Goal: Task Accomplishment & Management: Manage account settings

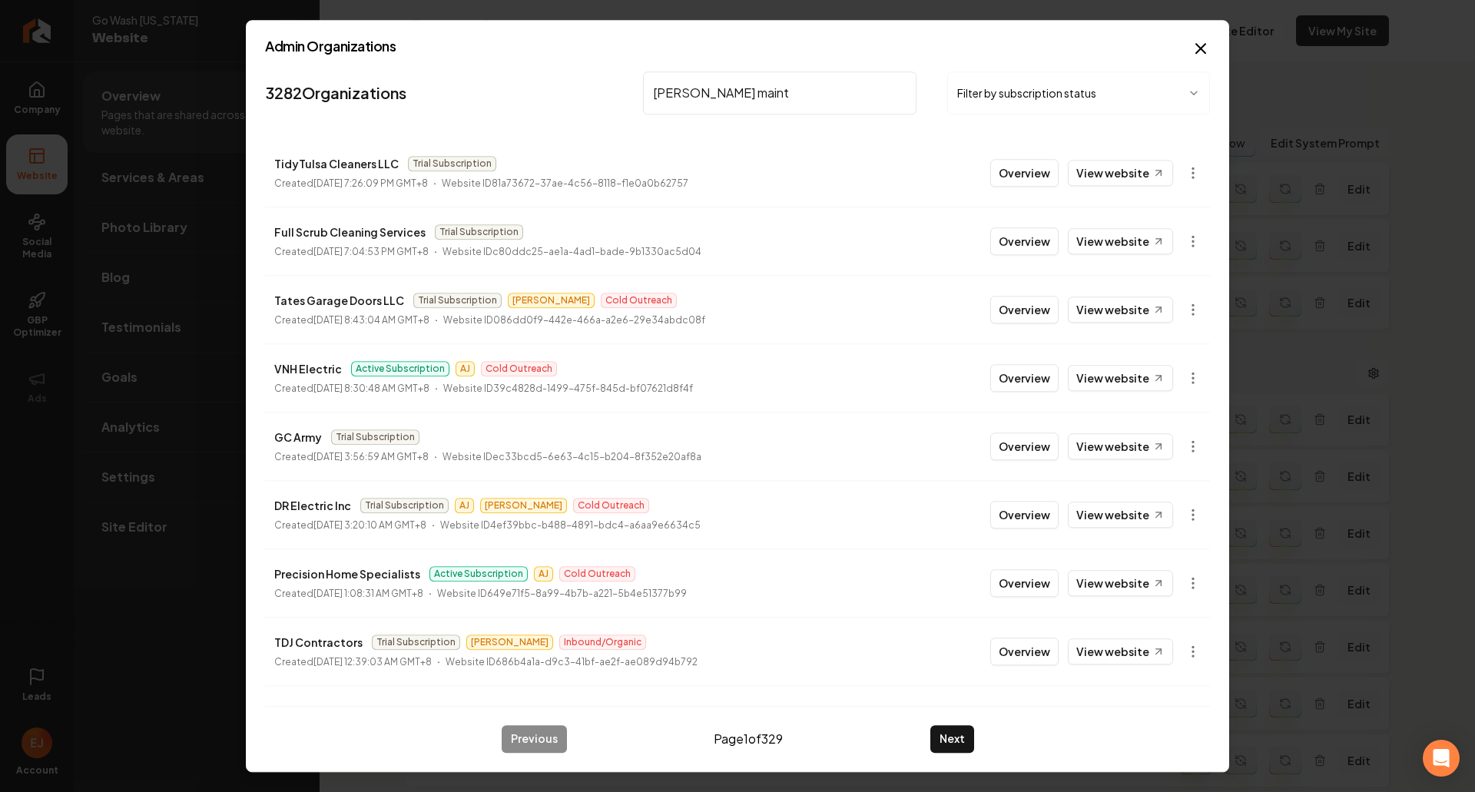
type input "[PERSON_NAME] mainte"
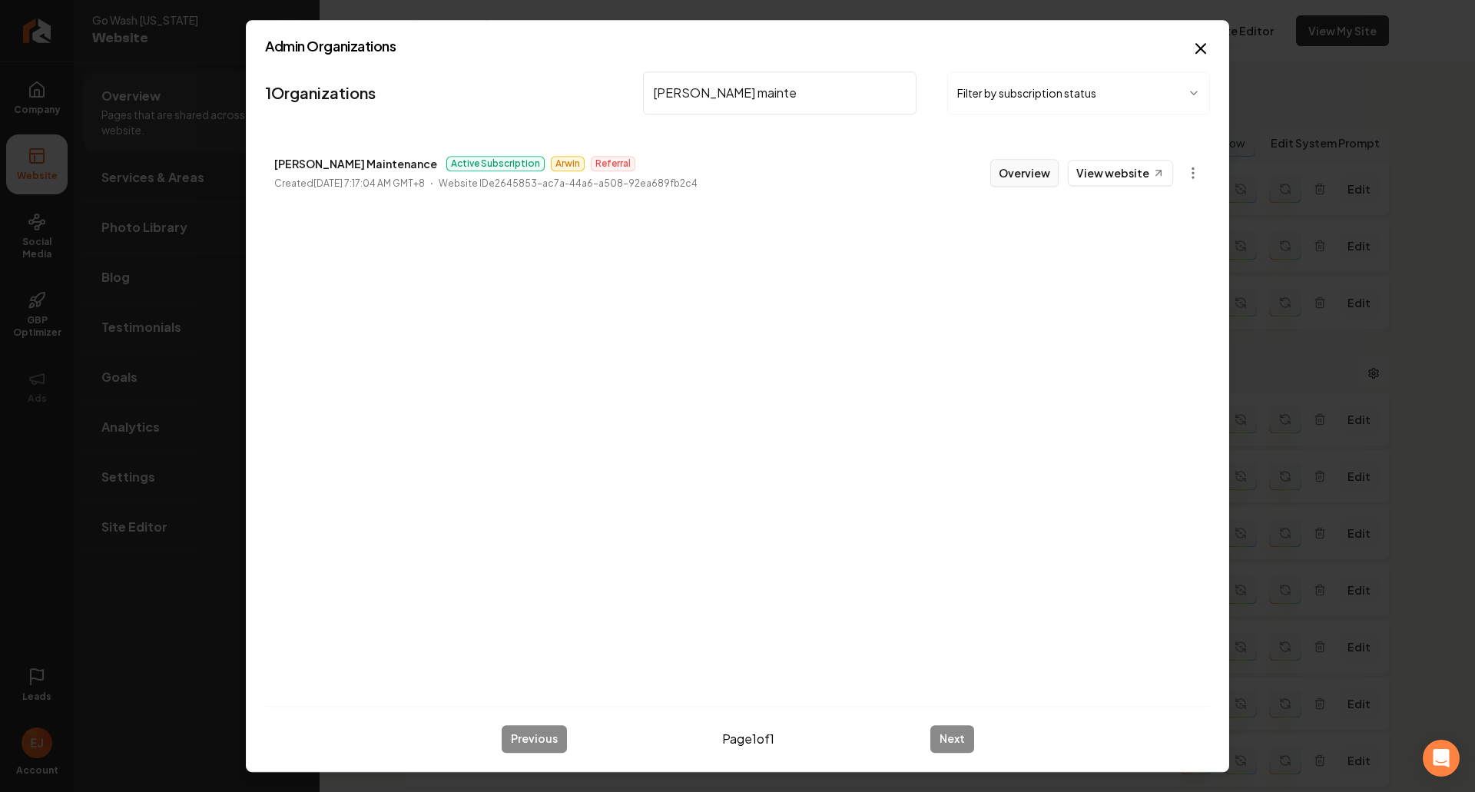
click at [1022, 170] on button "Overview" at bounding box center [1024, 173] width 68 height 28
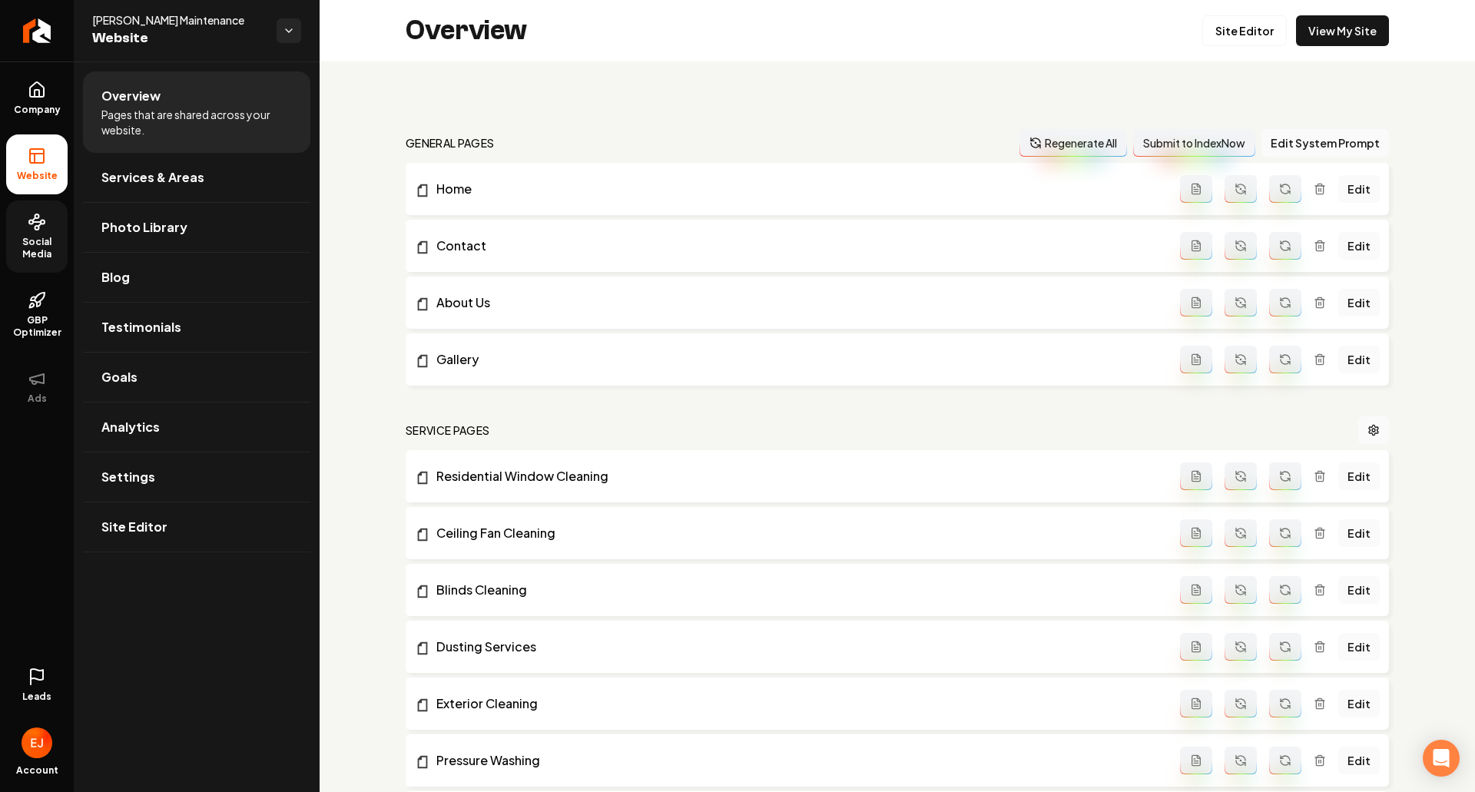
click at [36, 255] on span "Social Media" at bounding box center [36, 248] width 61 height 25
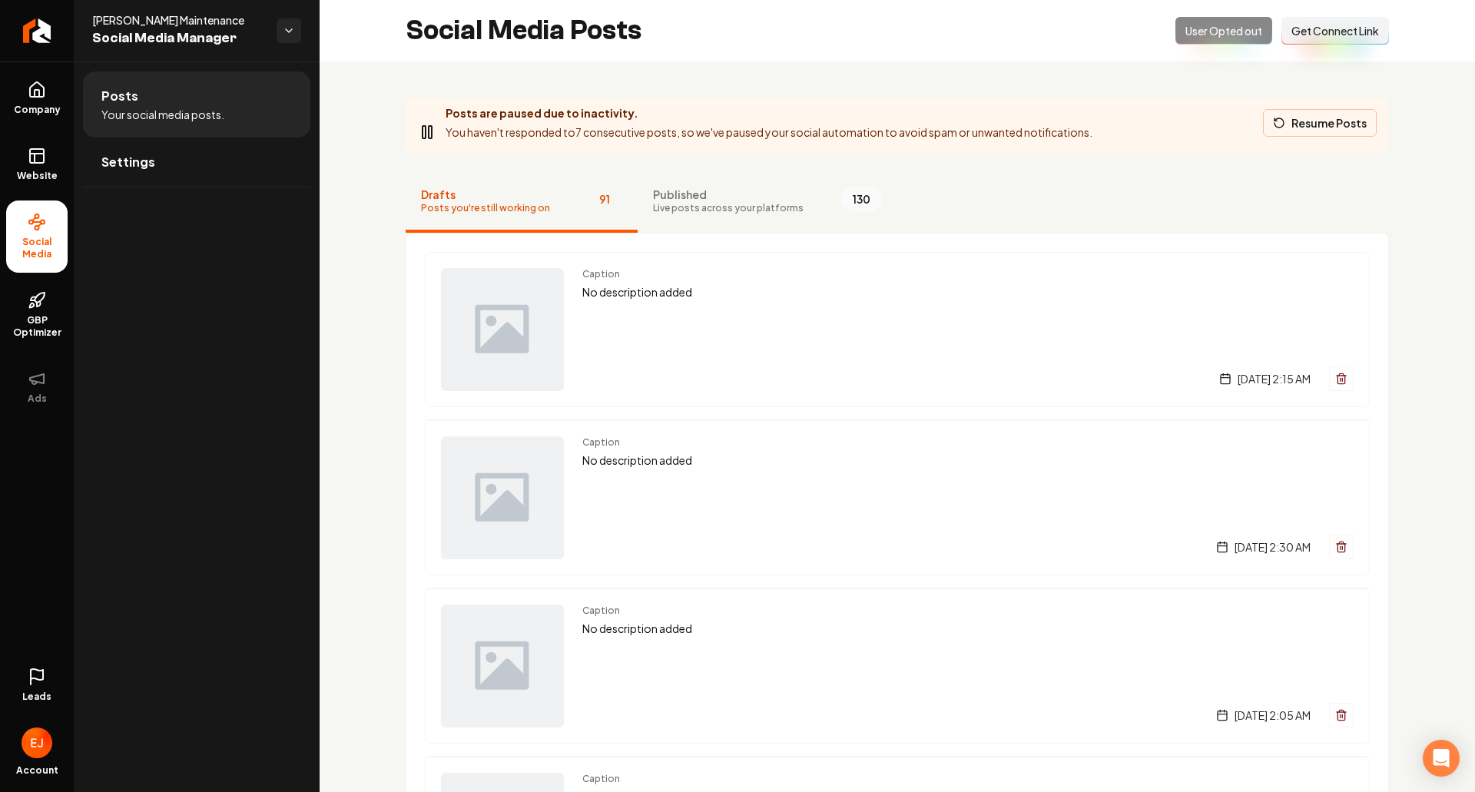
click at [1339, 133] on button "Resume Posts" at bounding box center [1320, 123] width 114 height 28
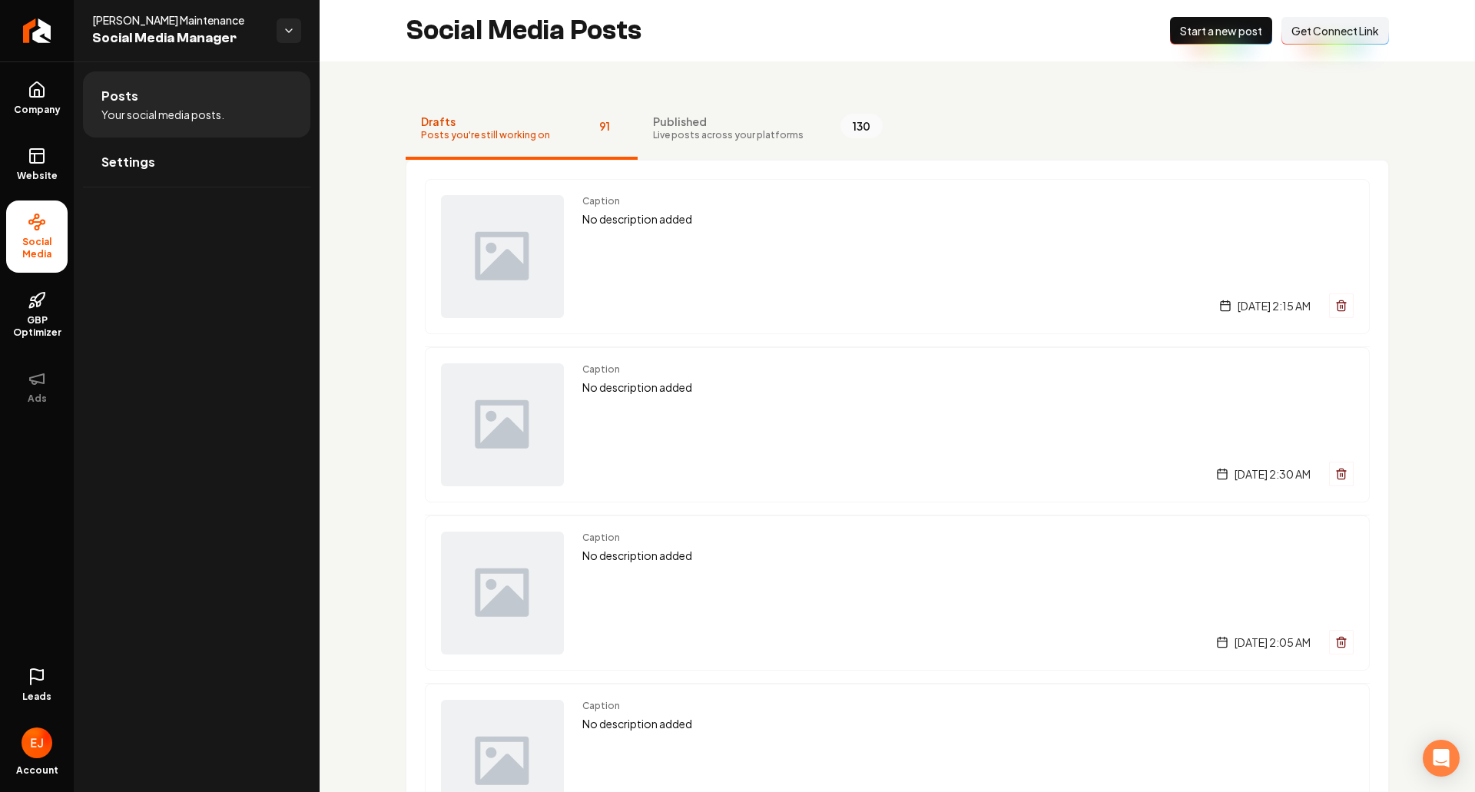
click at [1200, 36] on span "Start a new post" at bounding box center [1221, 30] width 82 height 15
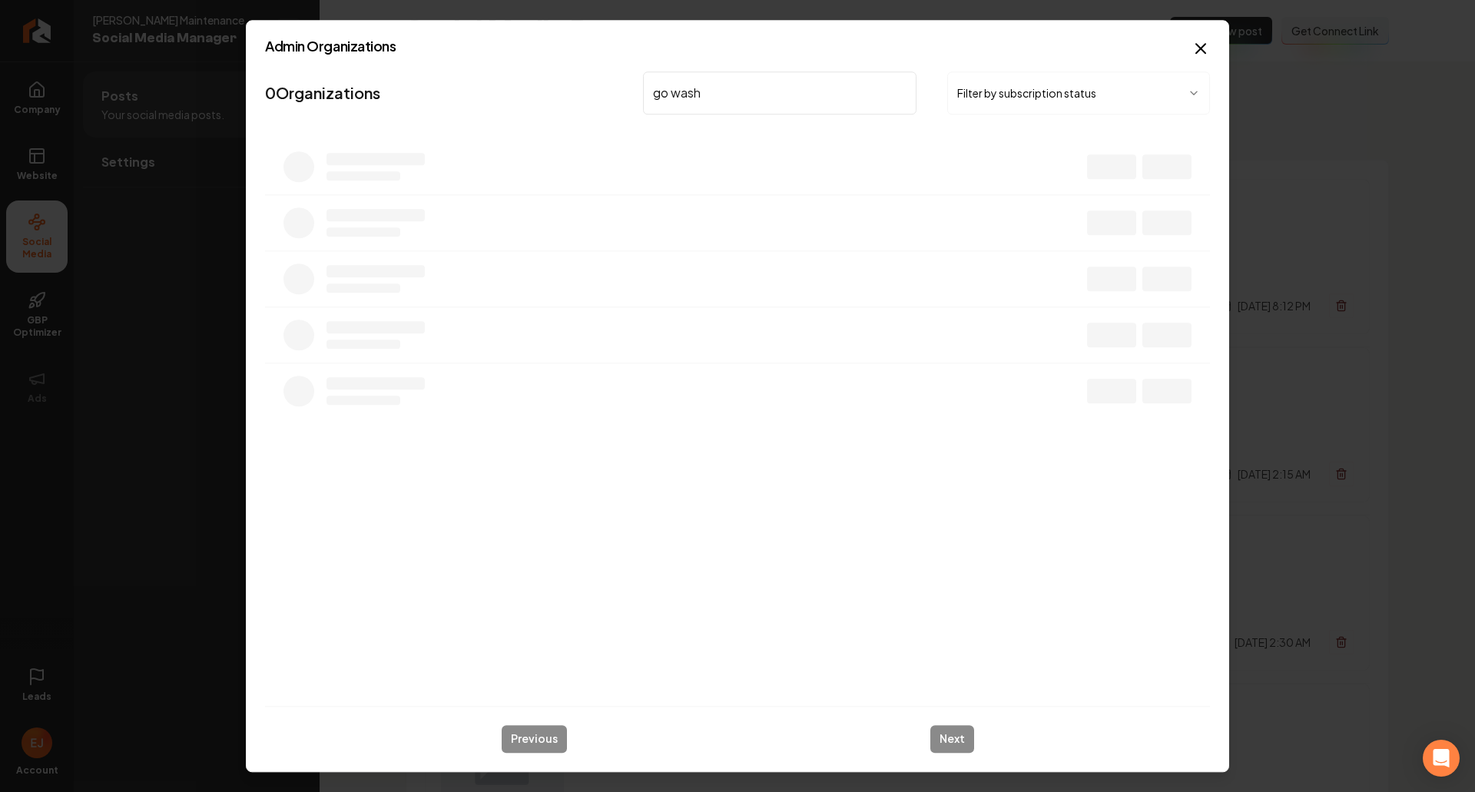
type input "go wash"
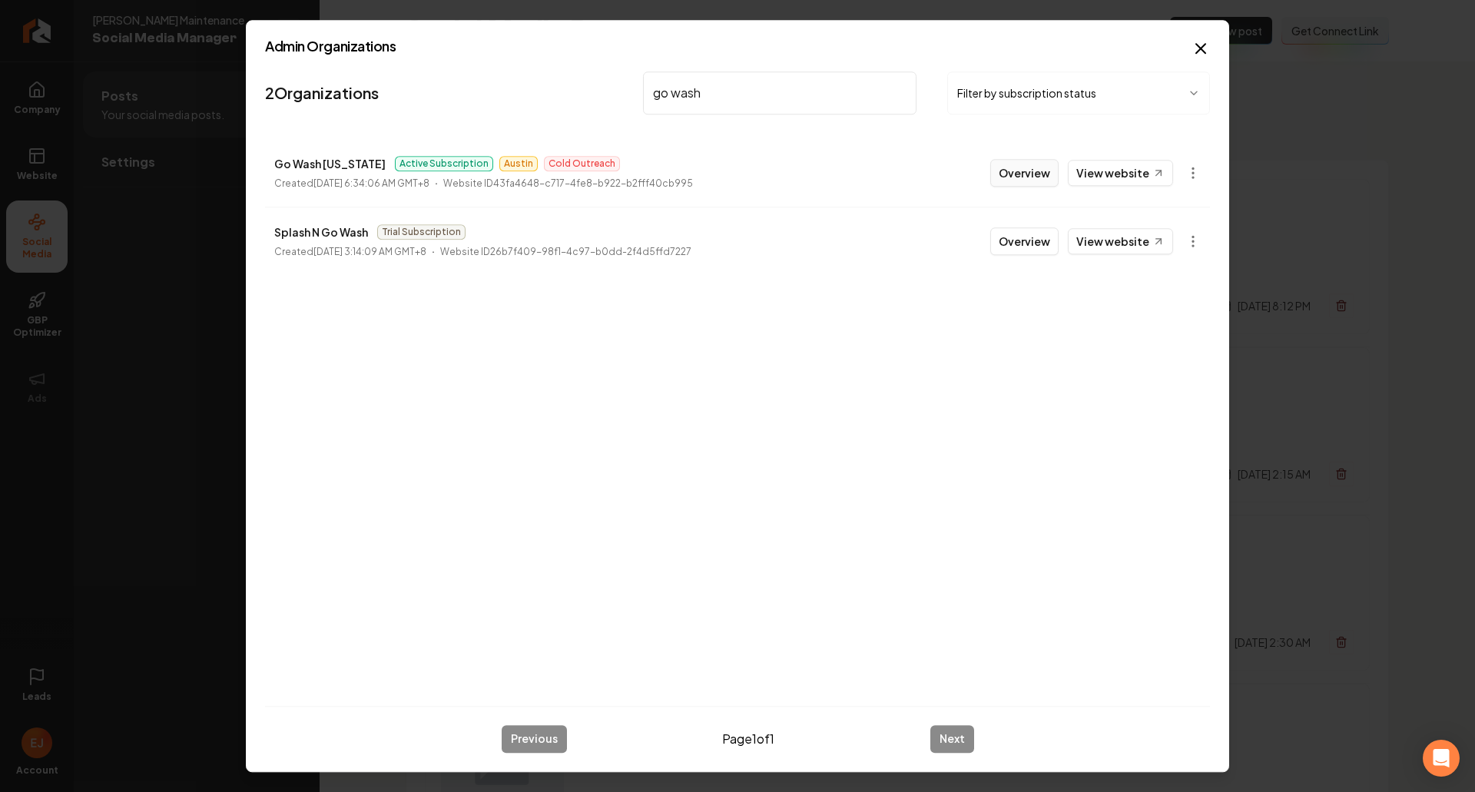
click at [1047, 173] on button "Overview" at bounding box center [1024, 173] width 68 height 28
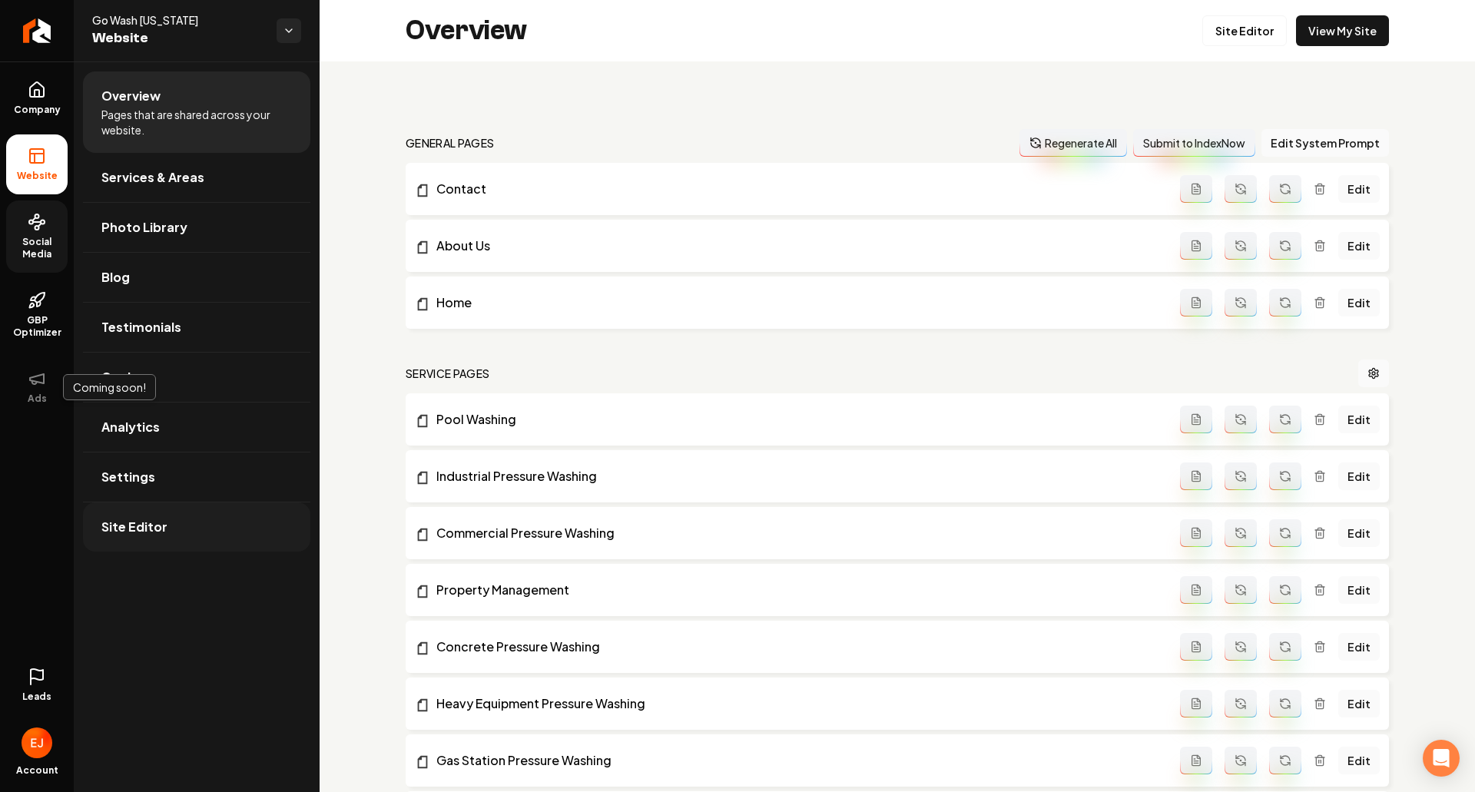
click at [157, 532] on span "Site Editor" at bounding box center [134, 527] width 66 height 18
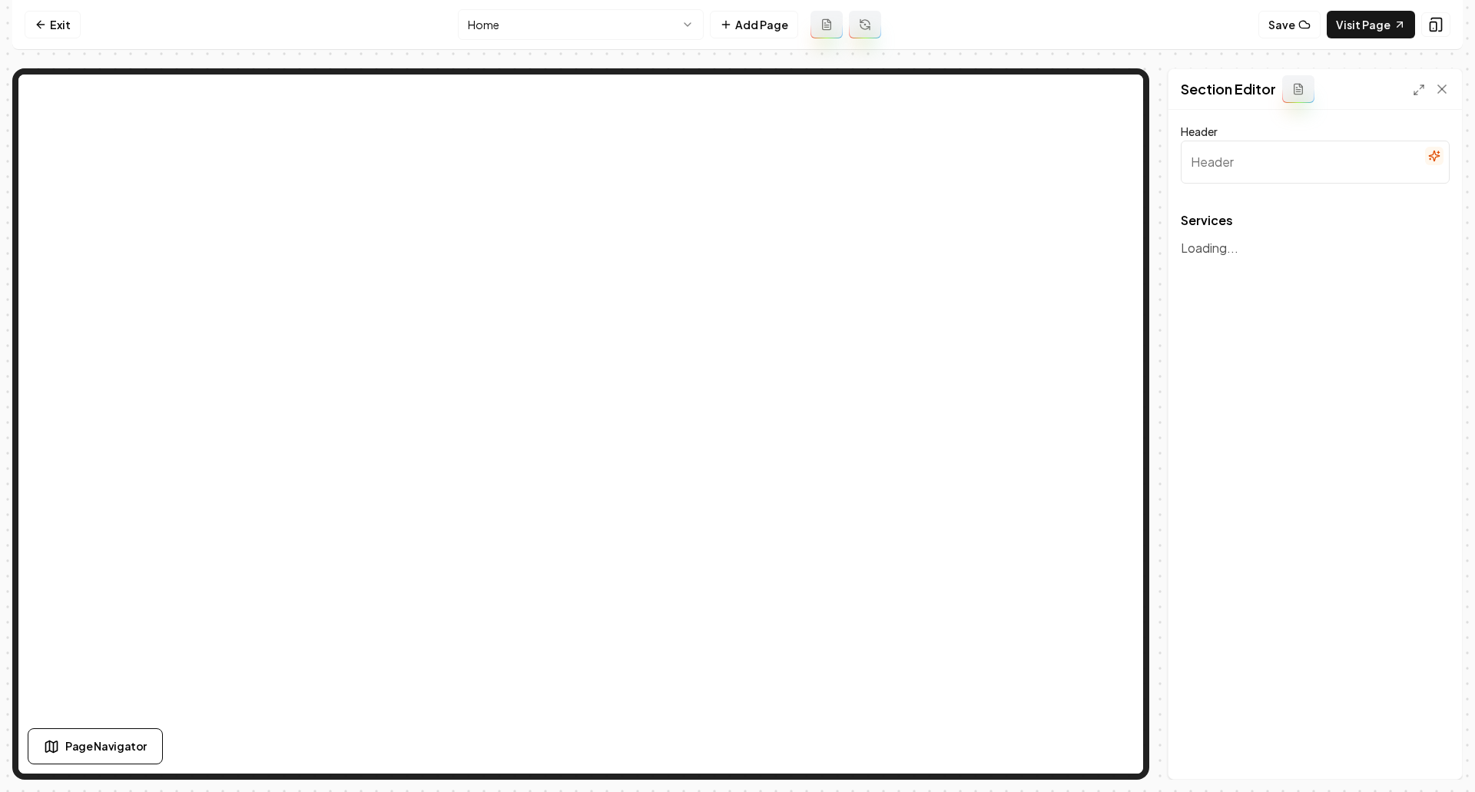
type input "Professional Pressure Washing Services"
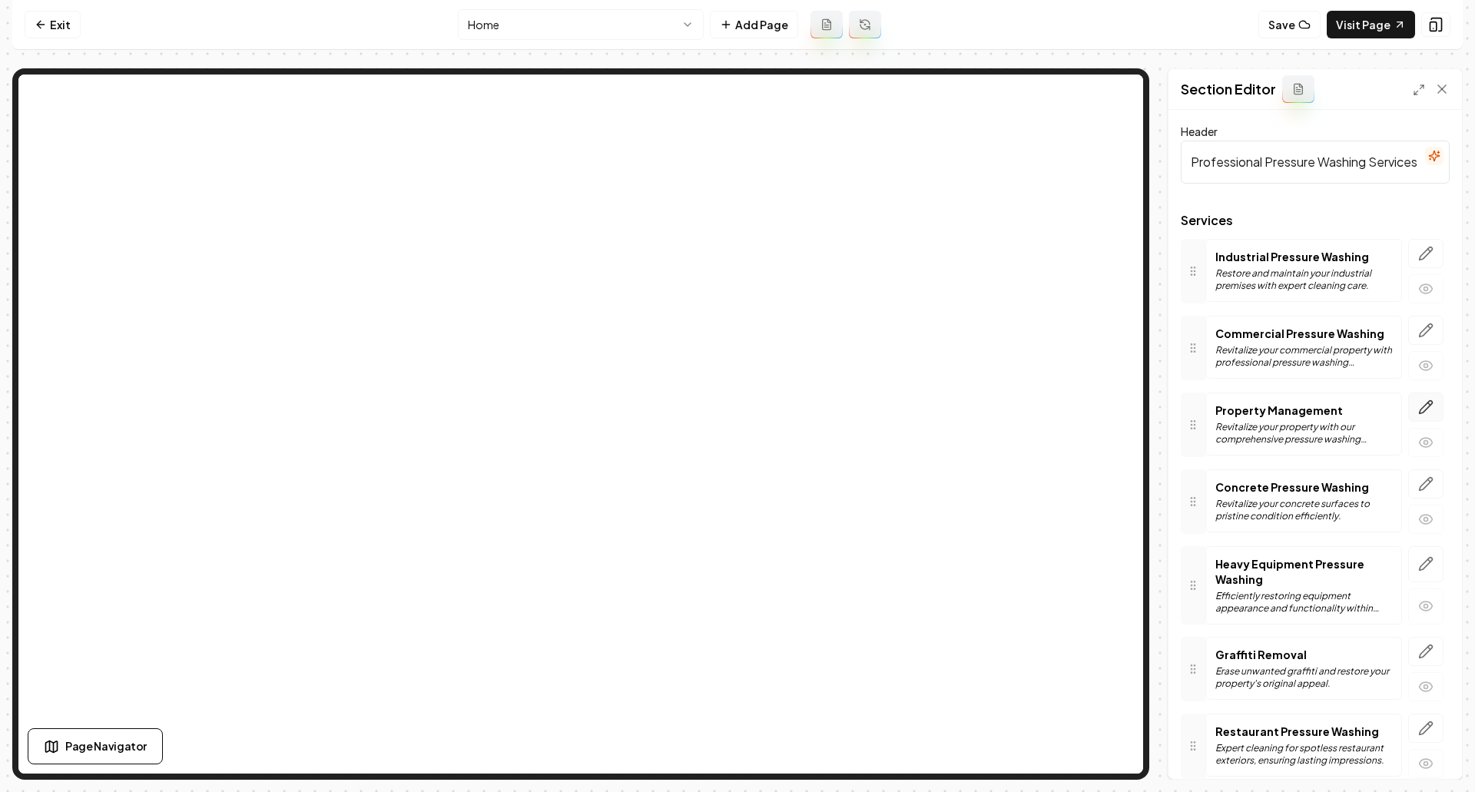
click at [1420, 409] on icon "button" at bounding box center [1426, 406] width 13 height 13
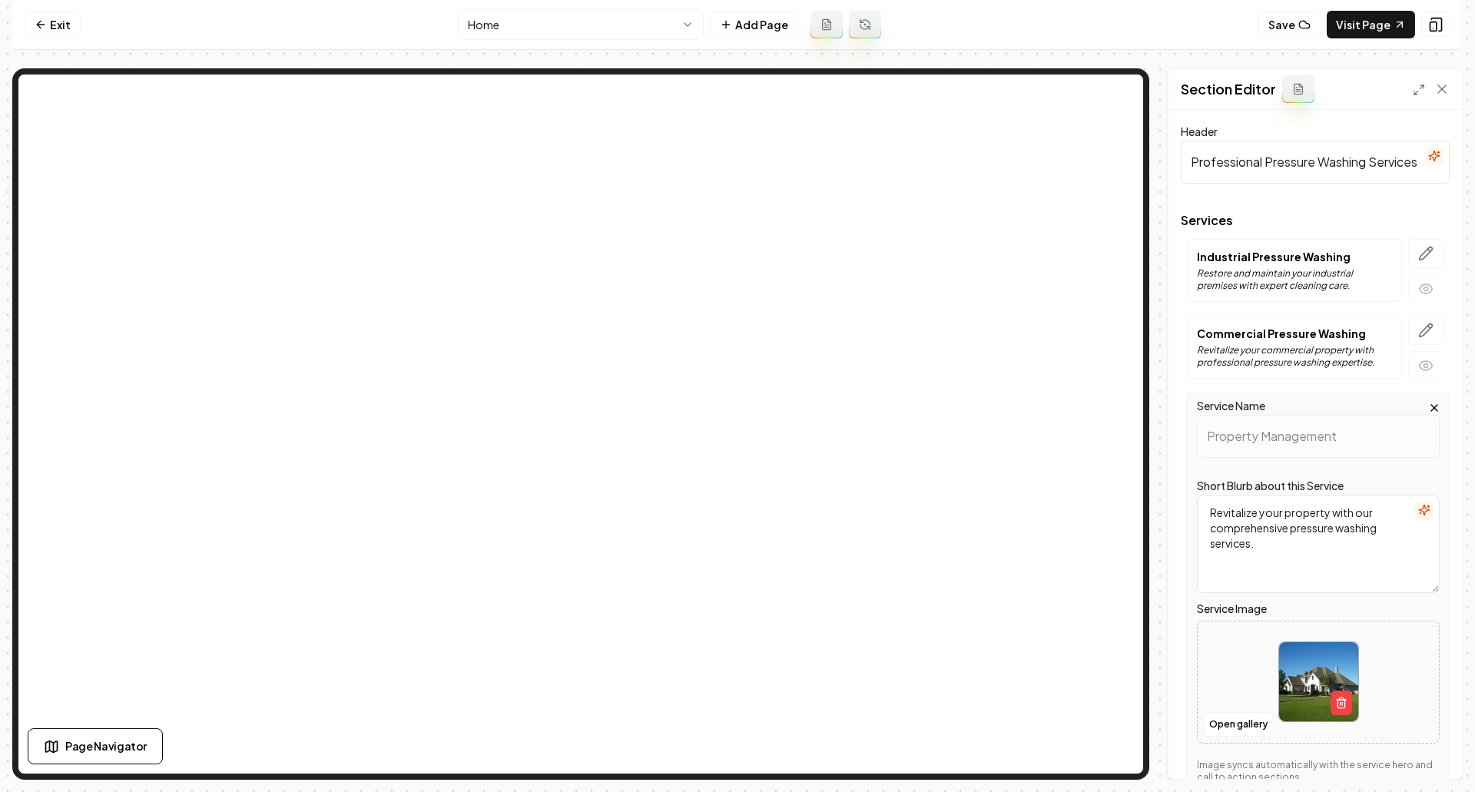
click at [1296, 692] on img at bounding box center [1318, 681] width 79 height 79
type input "**********"
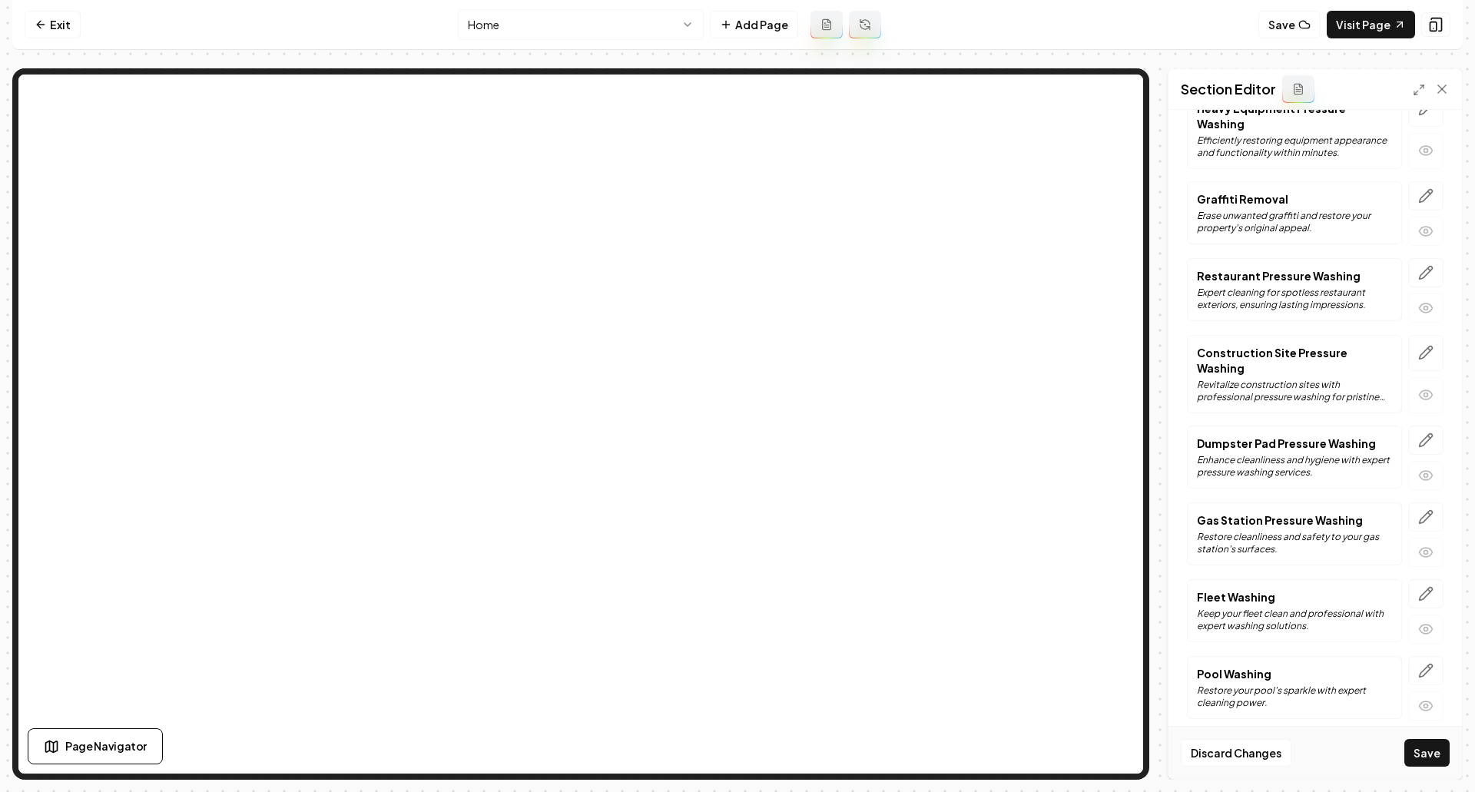
scroll to position [844, 0]
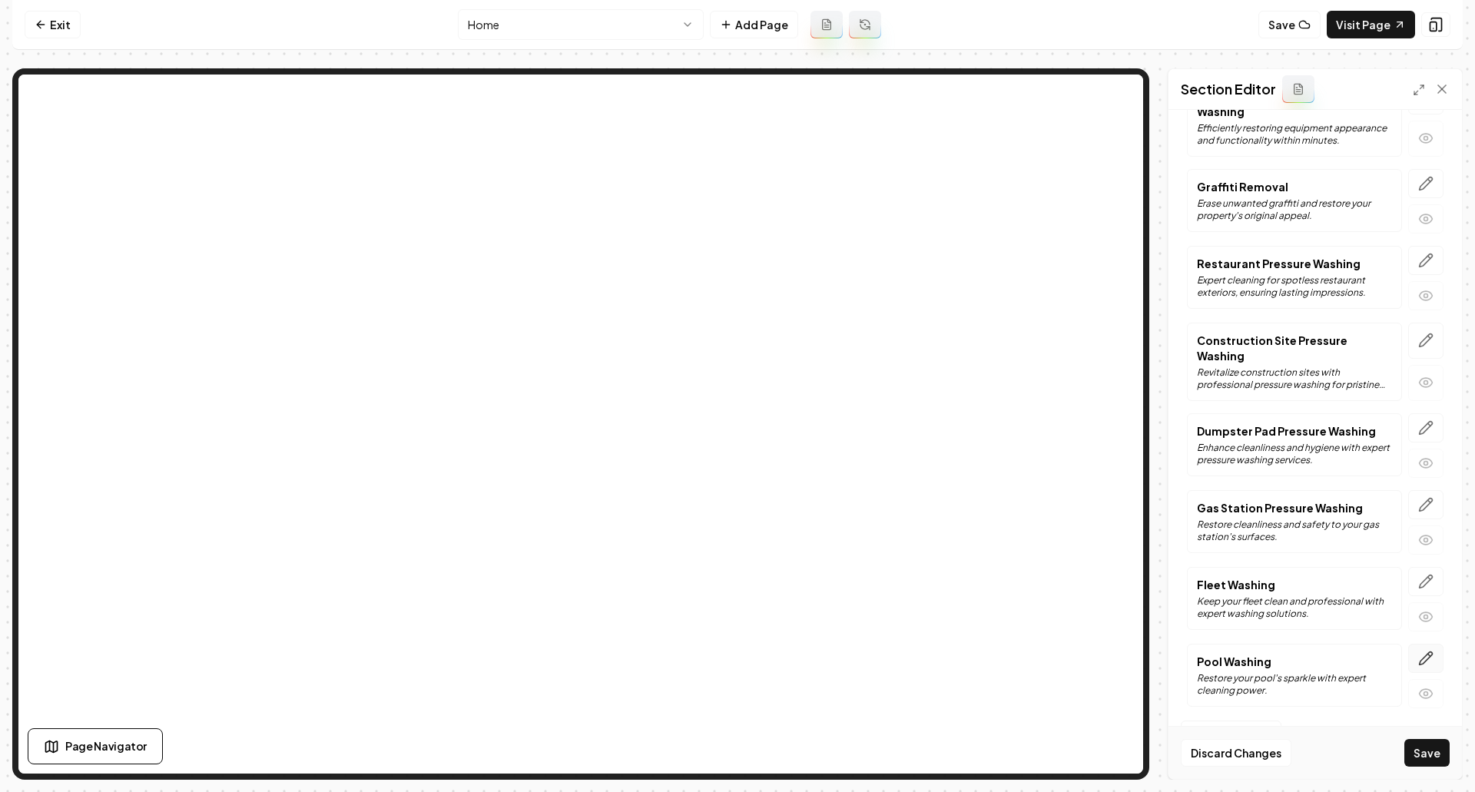
click at [1418, 664] on icon "button" at bounding box center [1425, 658] width 15 height 15
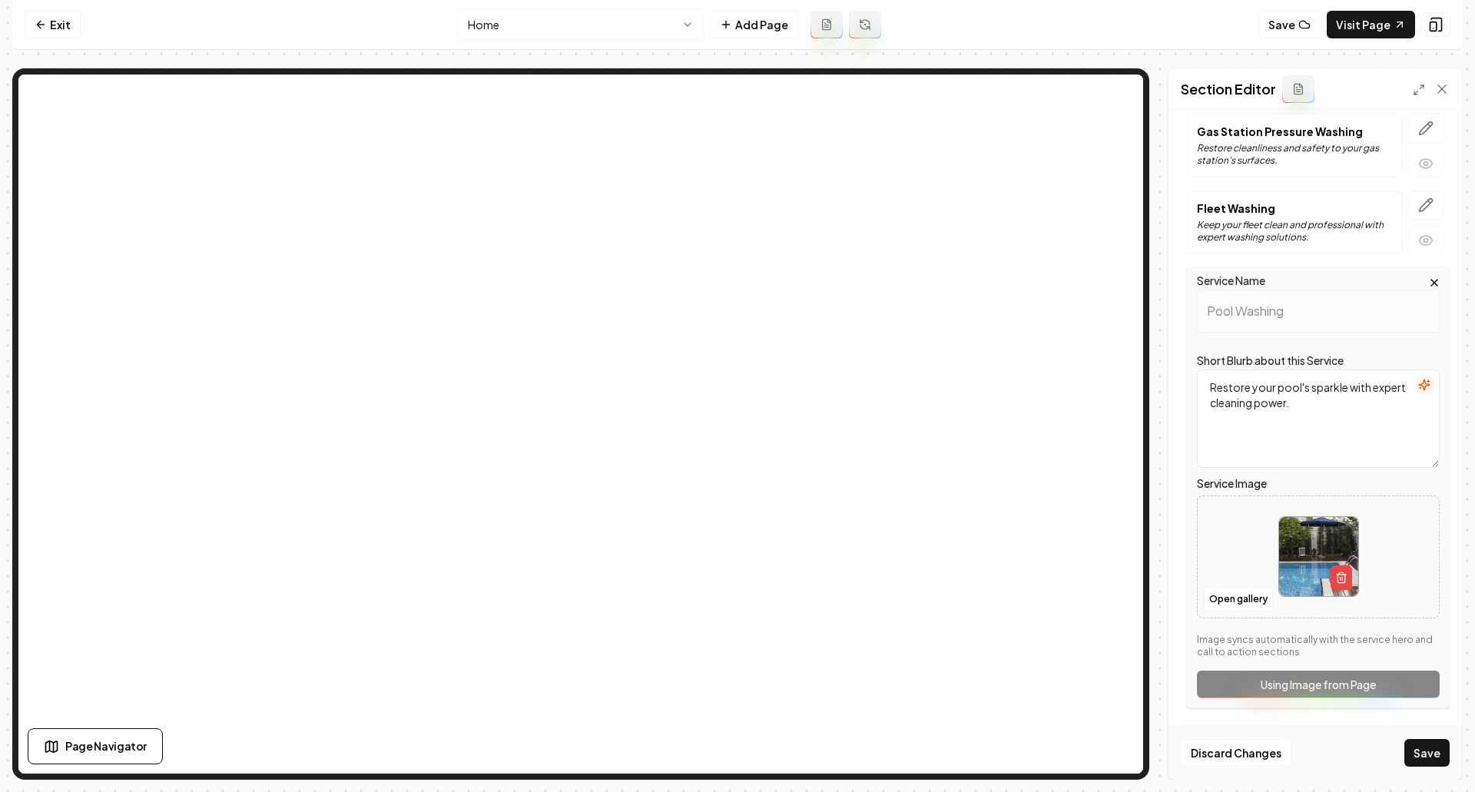
click at [1288, 577] on img at bounding box center [1318, 556] width 79 height 79
type input "**********"
click at [1428, 759] on button "Save" at bounding box center [1426, 753] width 45 height 28
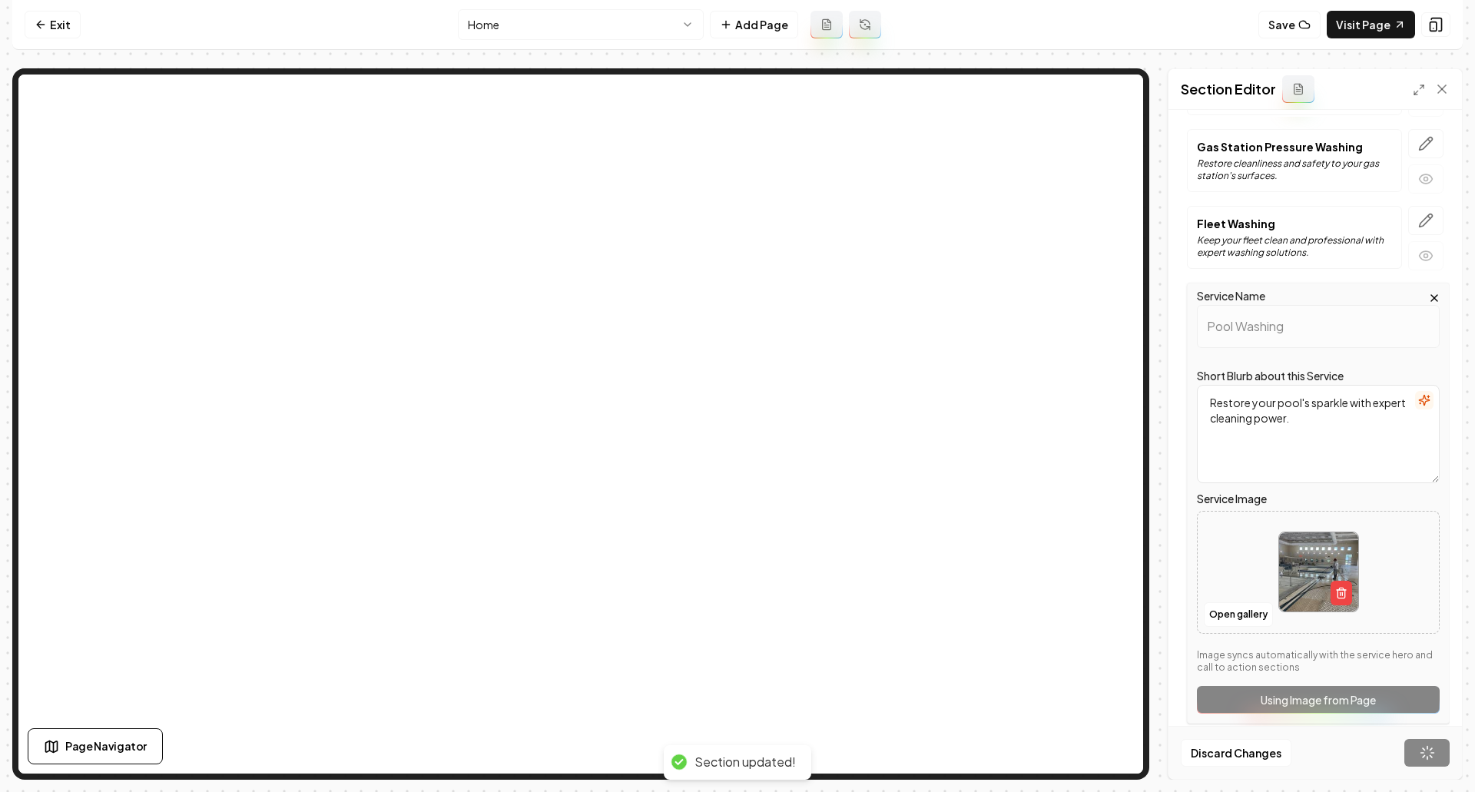
scroll to position [482, 0]
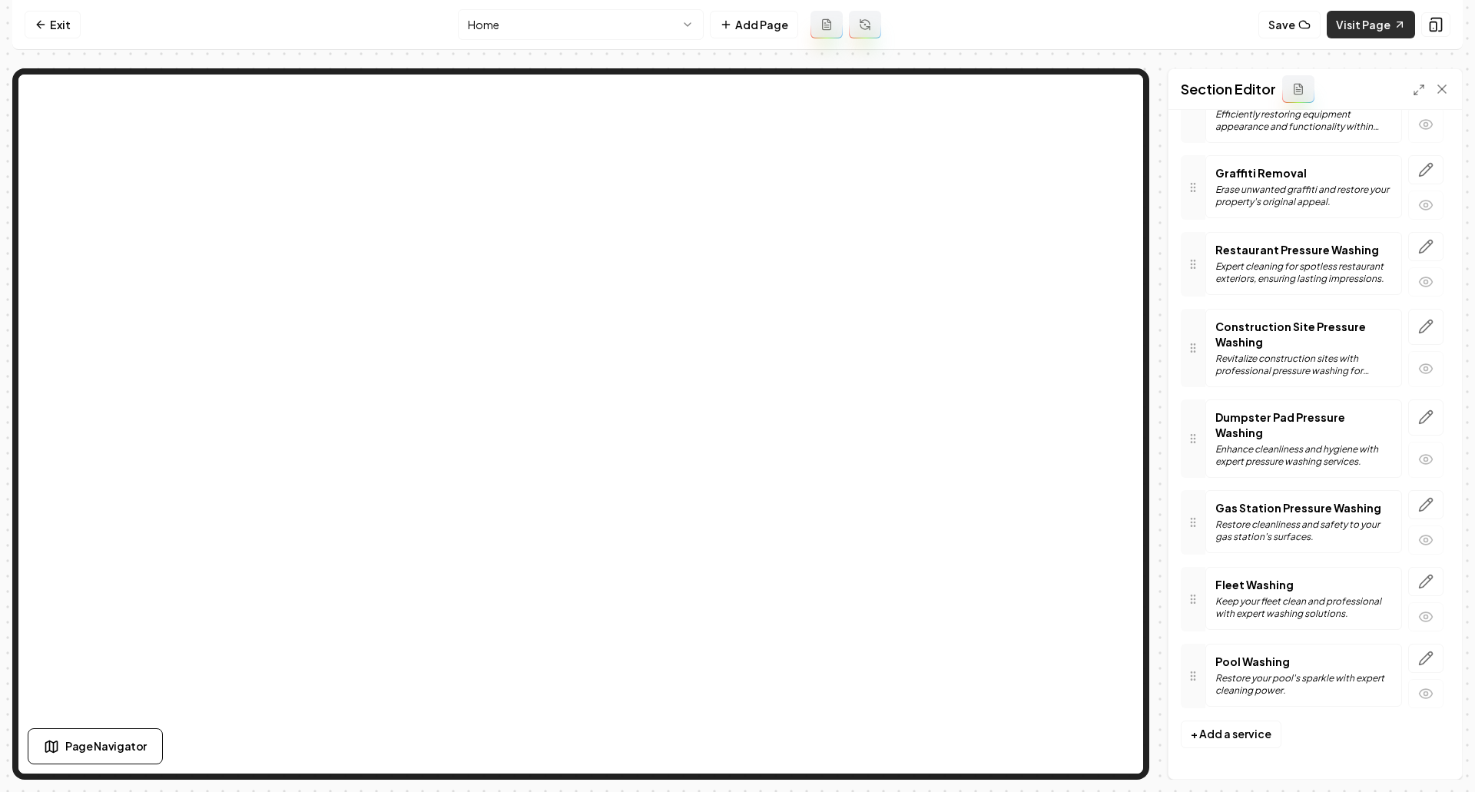
click at [1369, 27] on link "Visit Page" at bounding box center [1371, 25] width 88 height 28
click at [58, 26] on link "Exit" at bounding box center [53, 25] width 56 height 28
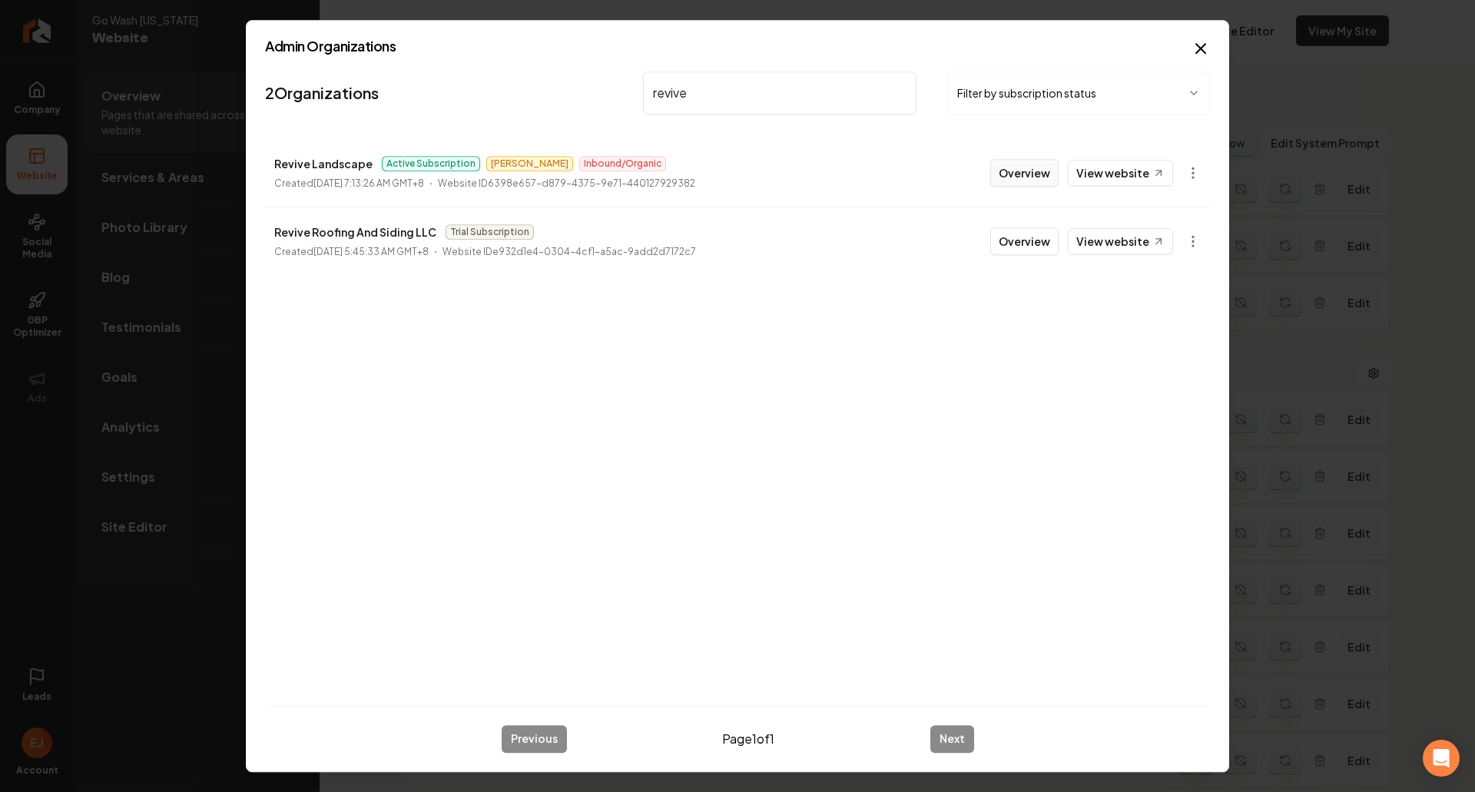
type input "revive"
click at [1046, 177] on button "Overview" at bounding box center [1024, 173] width 68 height 28
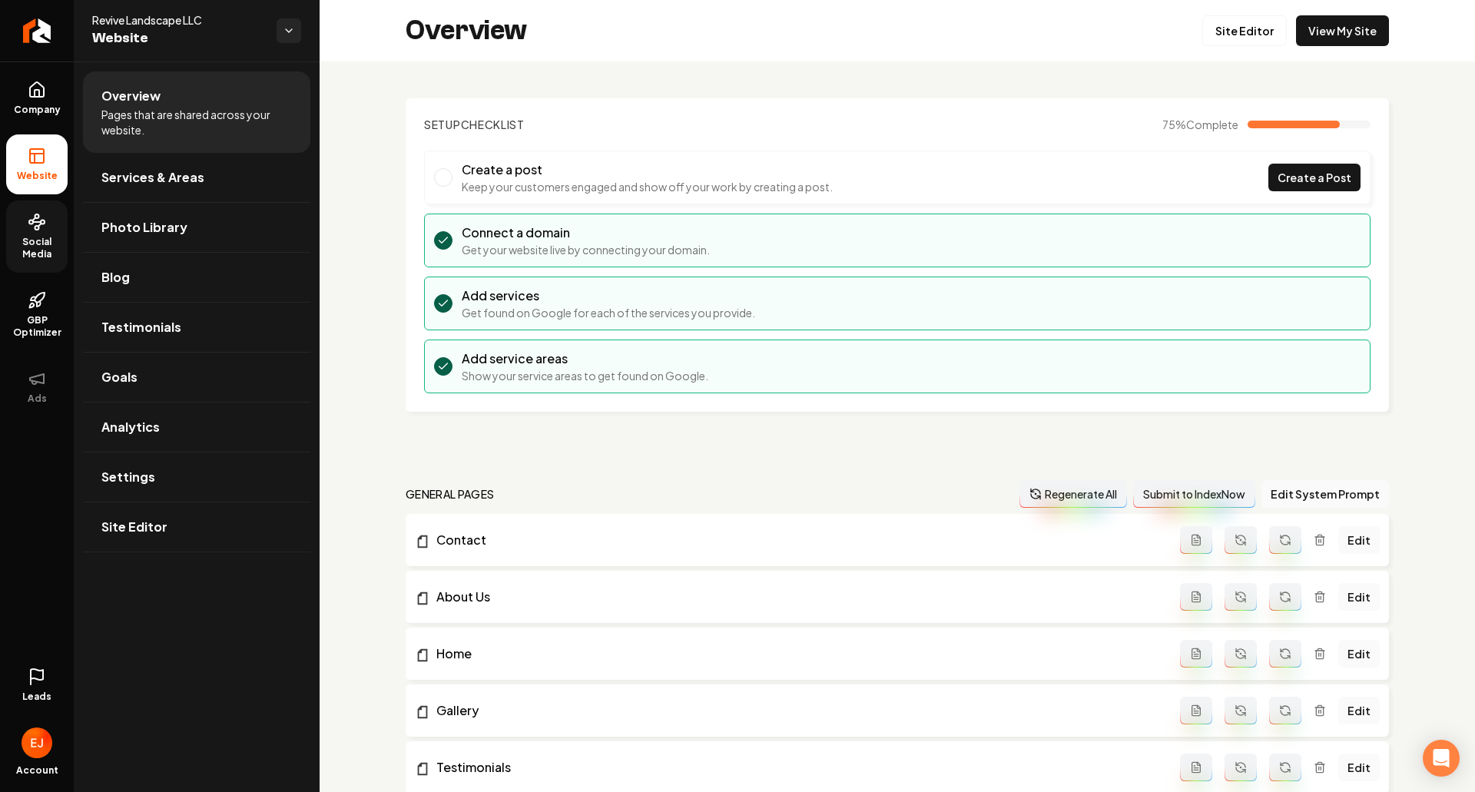
click at [55, 242] on span "Social Media" at bounding box center [36, 248] width 61 height 25
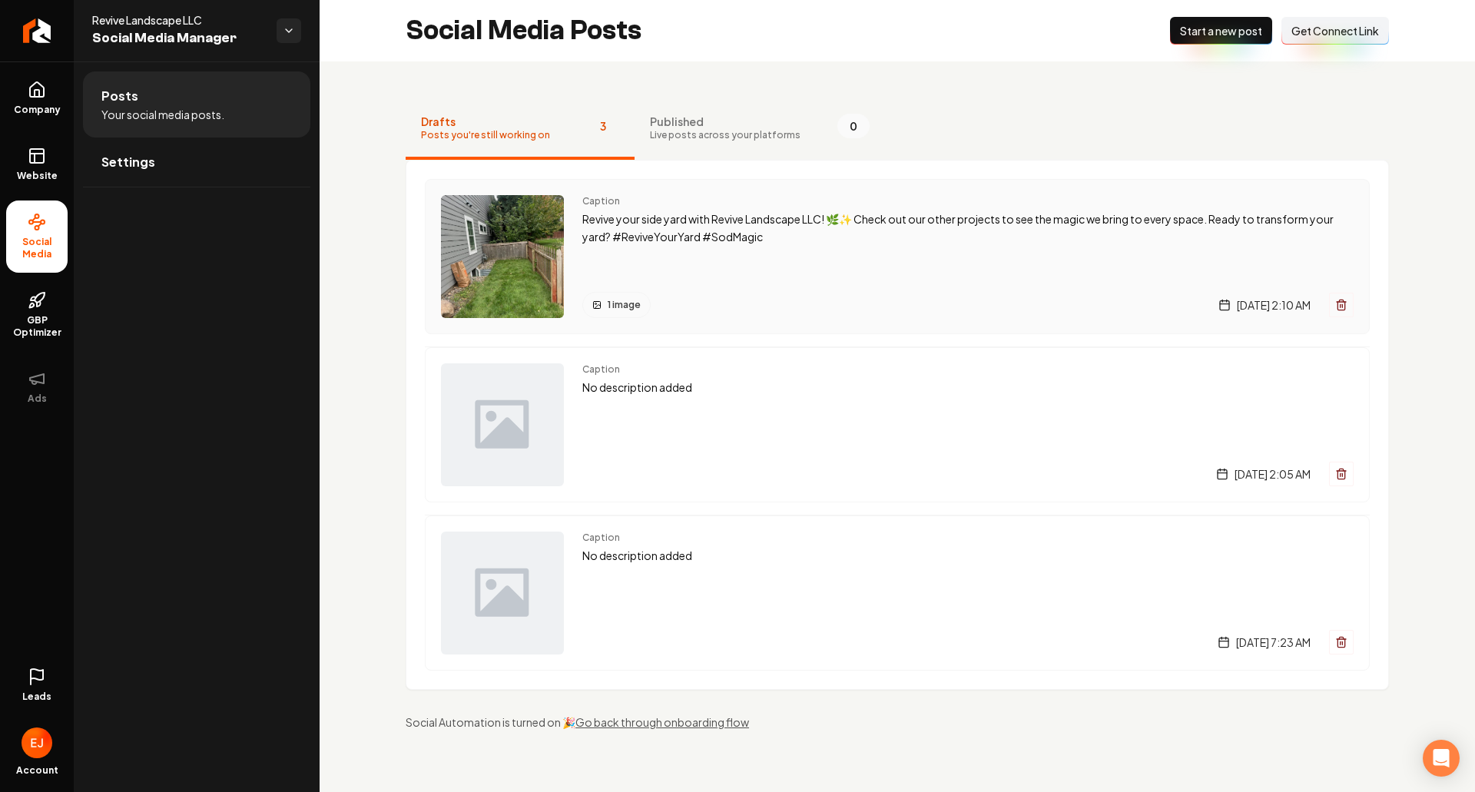
click at [714, 244] on p "Revive your side yard with Revive Landscape LLC! 🌿✨ Check out our other project…" at bounding box center [967, 227] width 771 height 35
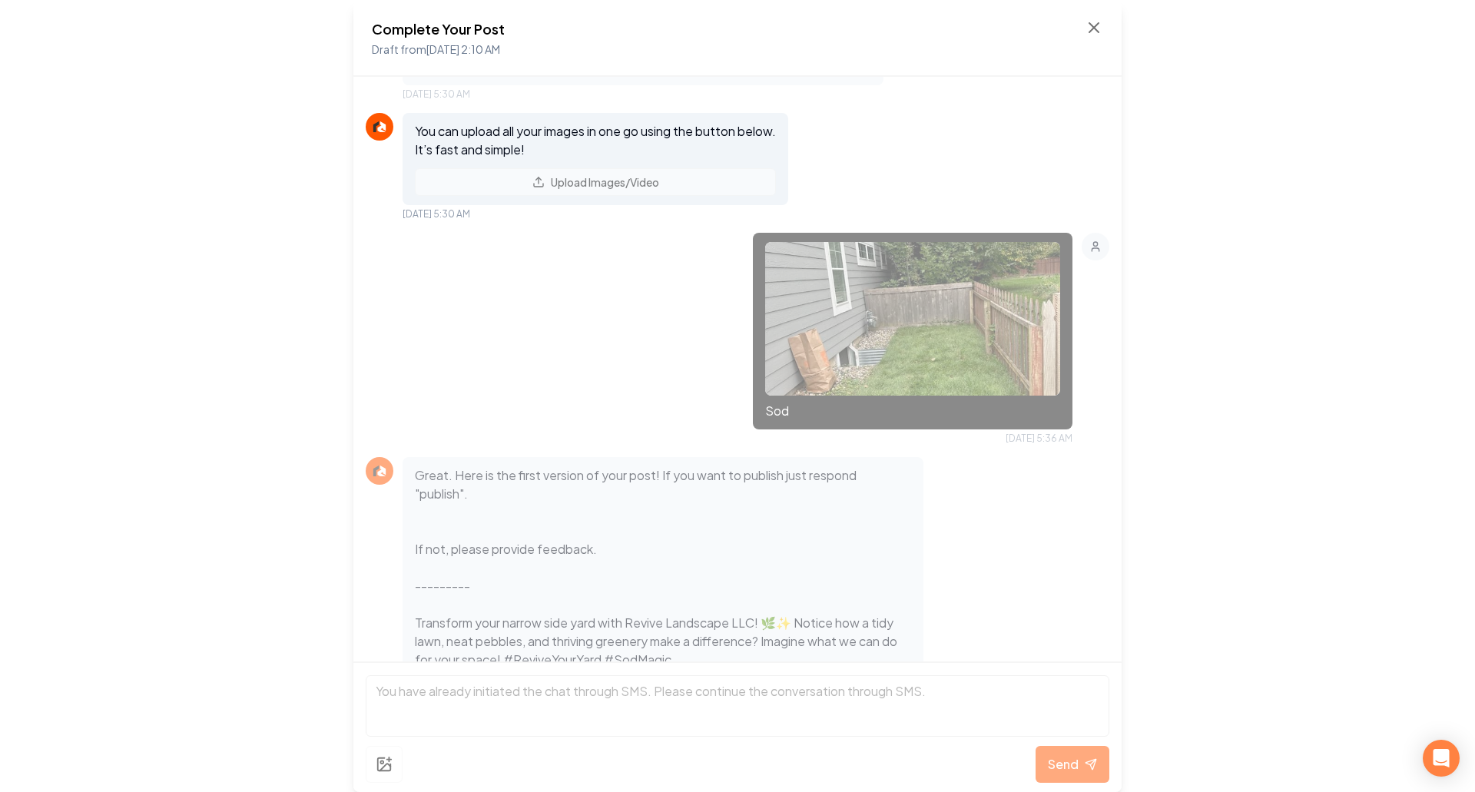
scroll to position [313, 0]
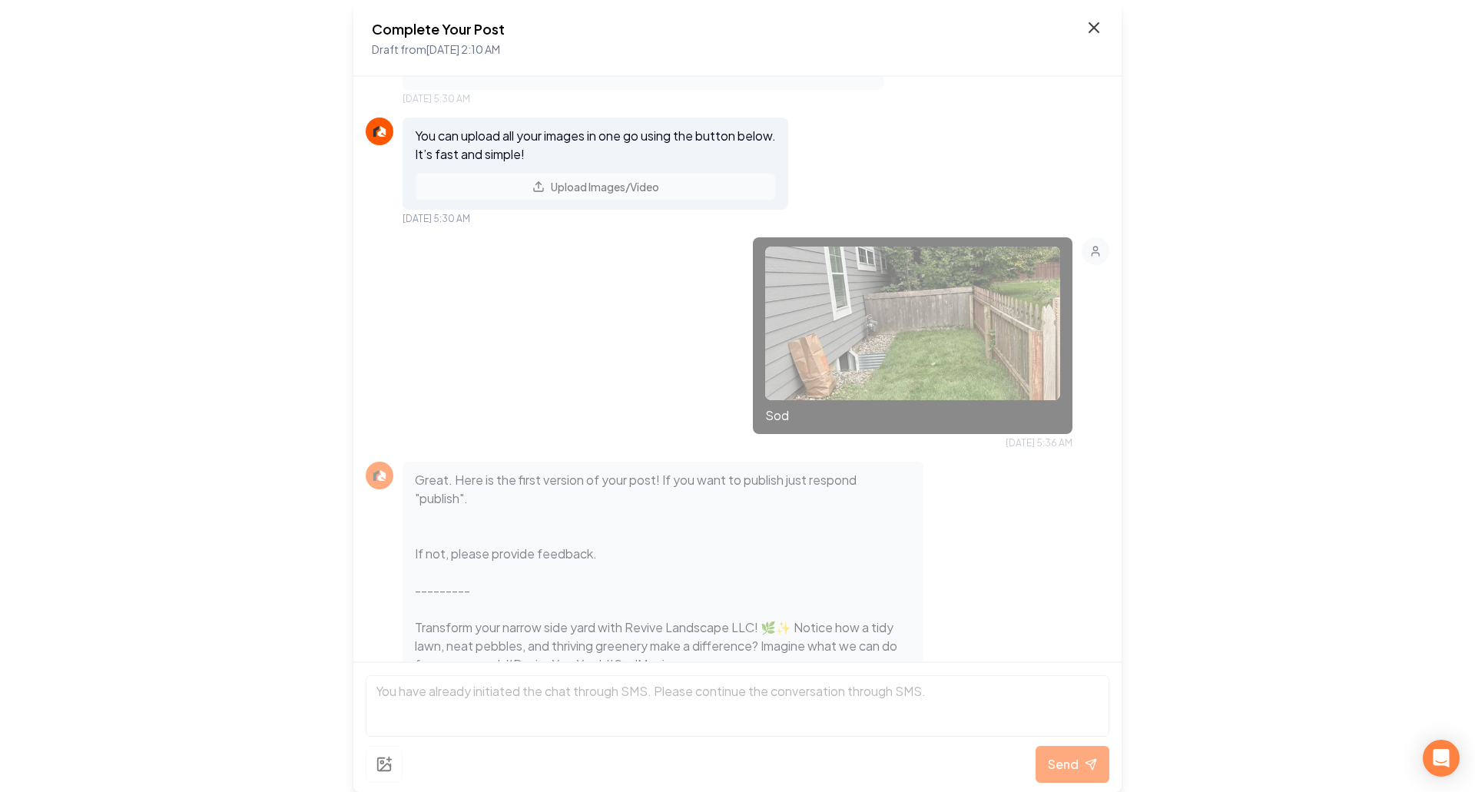
click at [1097, 26] on icon at bounding box center [1094, 27] width 18 height 18
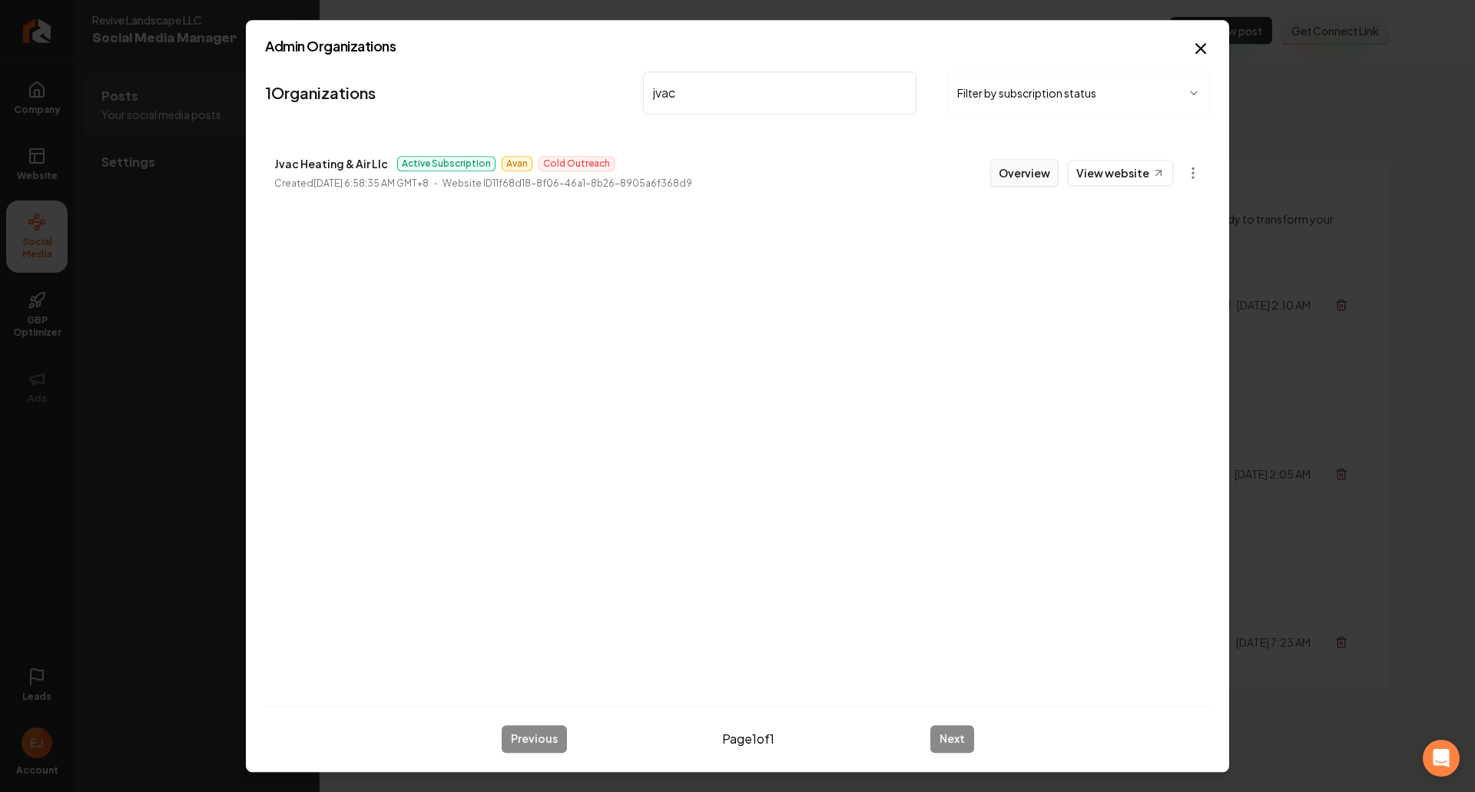
type input "jvac"
click at [1042, 180] on button "Overview" at bounding box center [1024, 173] width 68 height 28
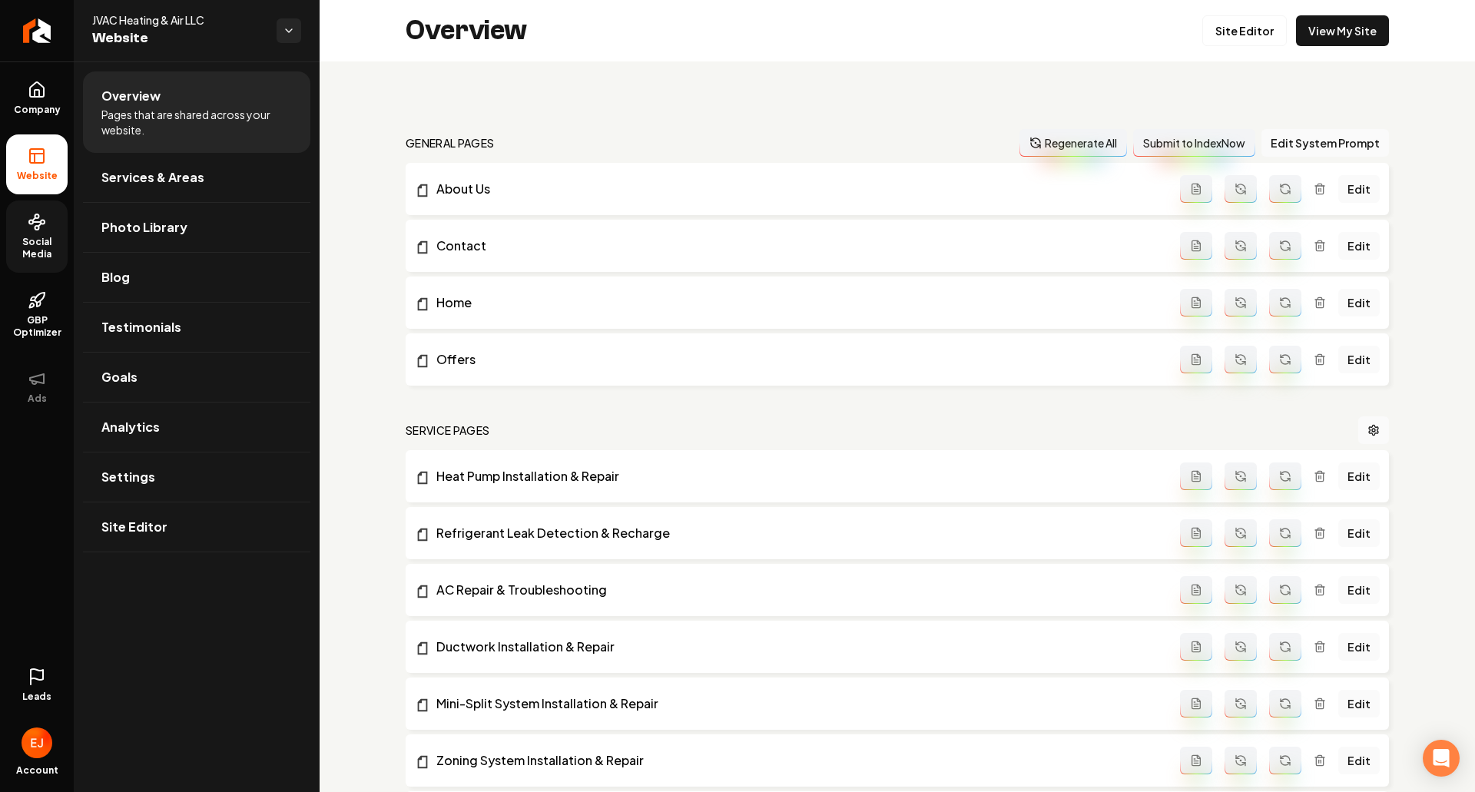
click at [34, 247] on span "Social Media" at bounding box center [36, 248] width 61 height 25
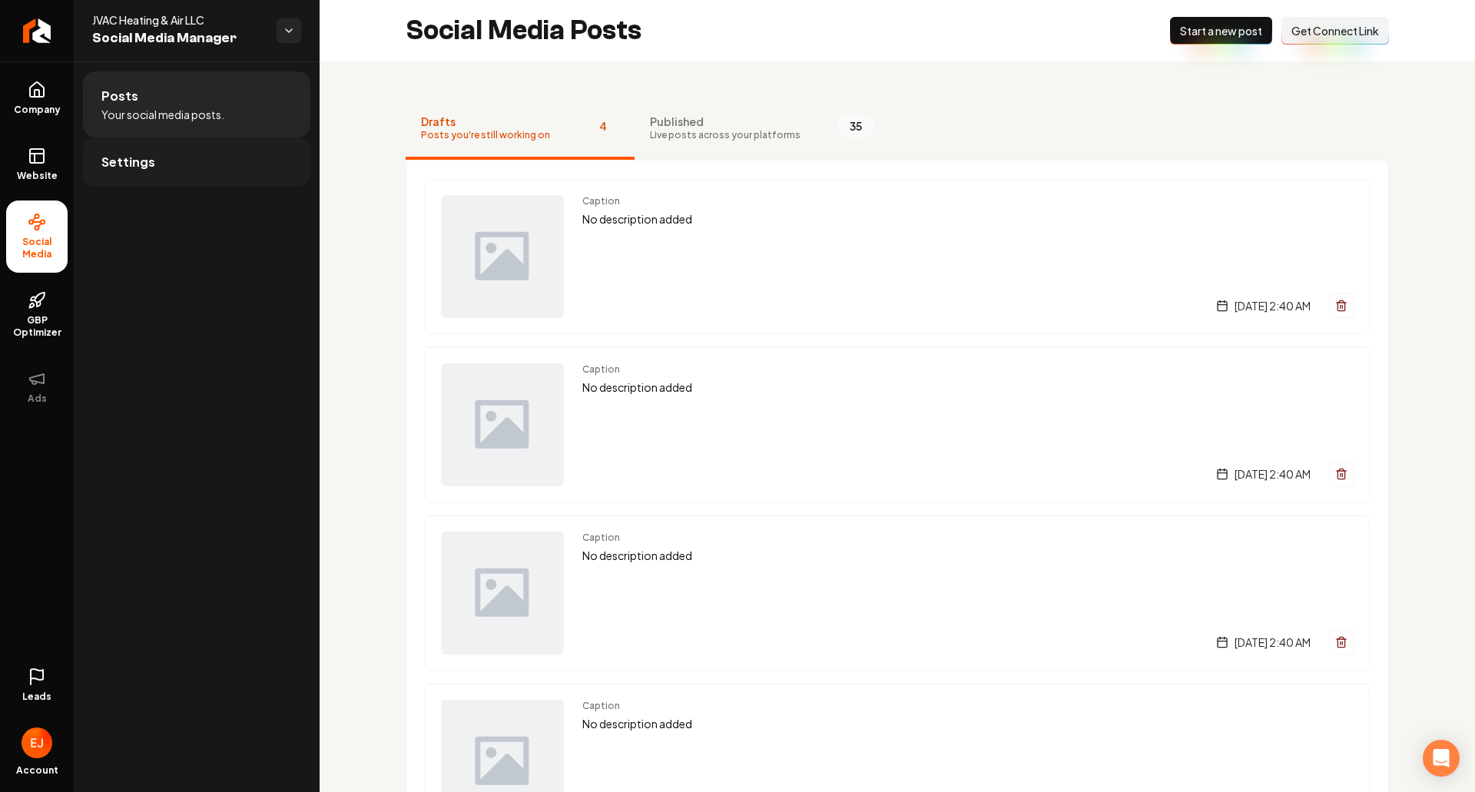
click at [155, 181] on link "Settings" at bounding box center [196, 162] width 227 height 49
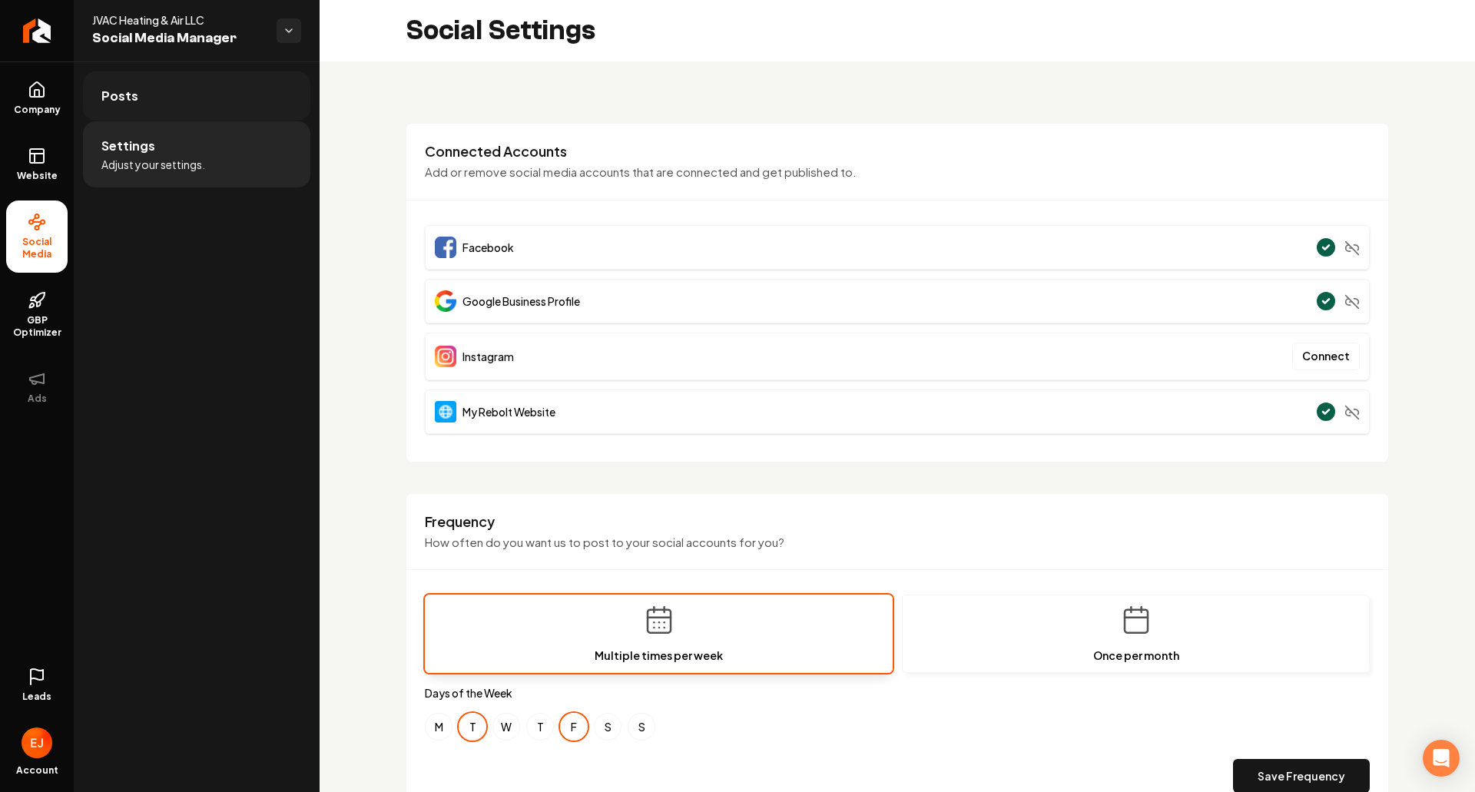
click at [148, 108] on link "Posts" at bounding box center [196, 95] width 227 height 49
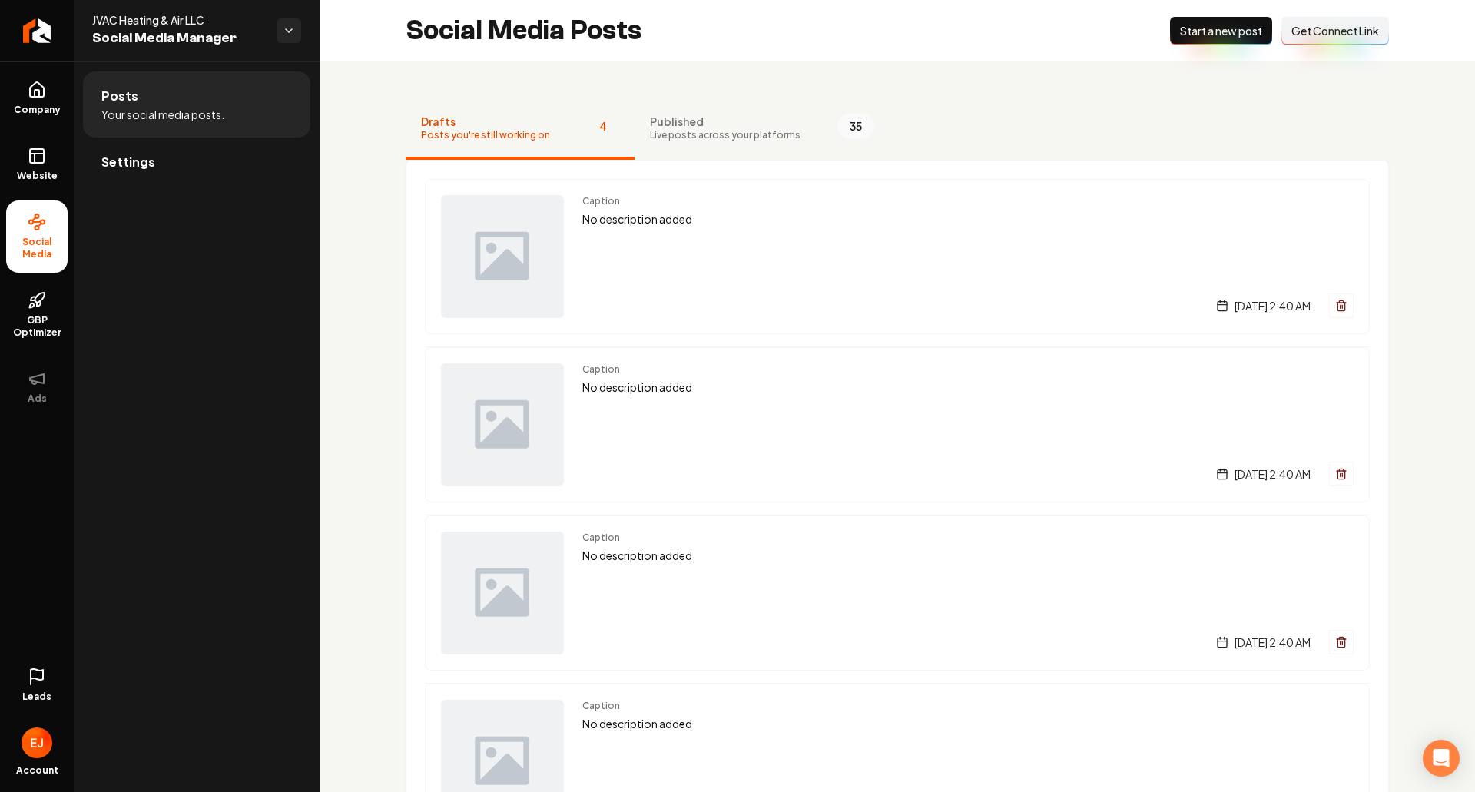
click at [1288, 38] on button "Connect Link Get Connect Link" at bounding box center [1335, 31] width 108 height 28
click at [1332, 25] on span "Get Connect Link" at bounding box center [1335, 30] width 88 height 15
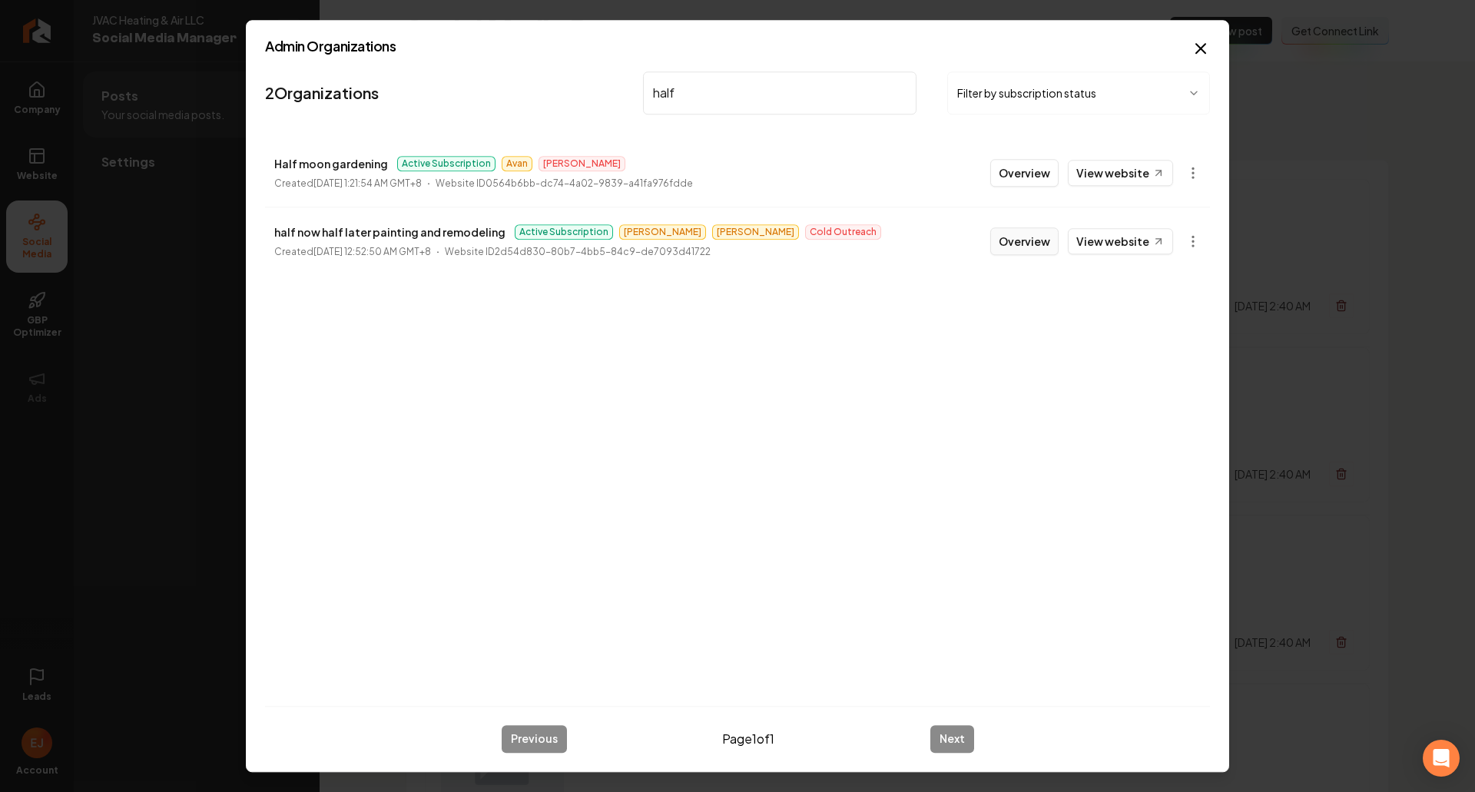
type input "half"
click at [1028, 247] on button "Overview" at bounding box center [1024, 241] width 68 height 28
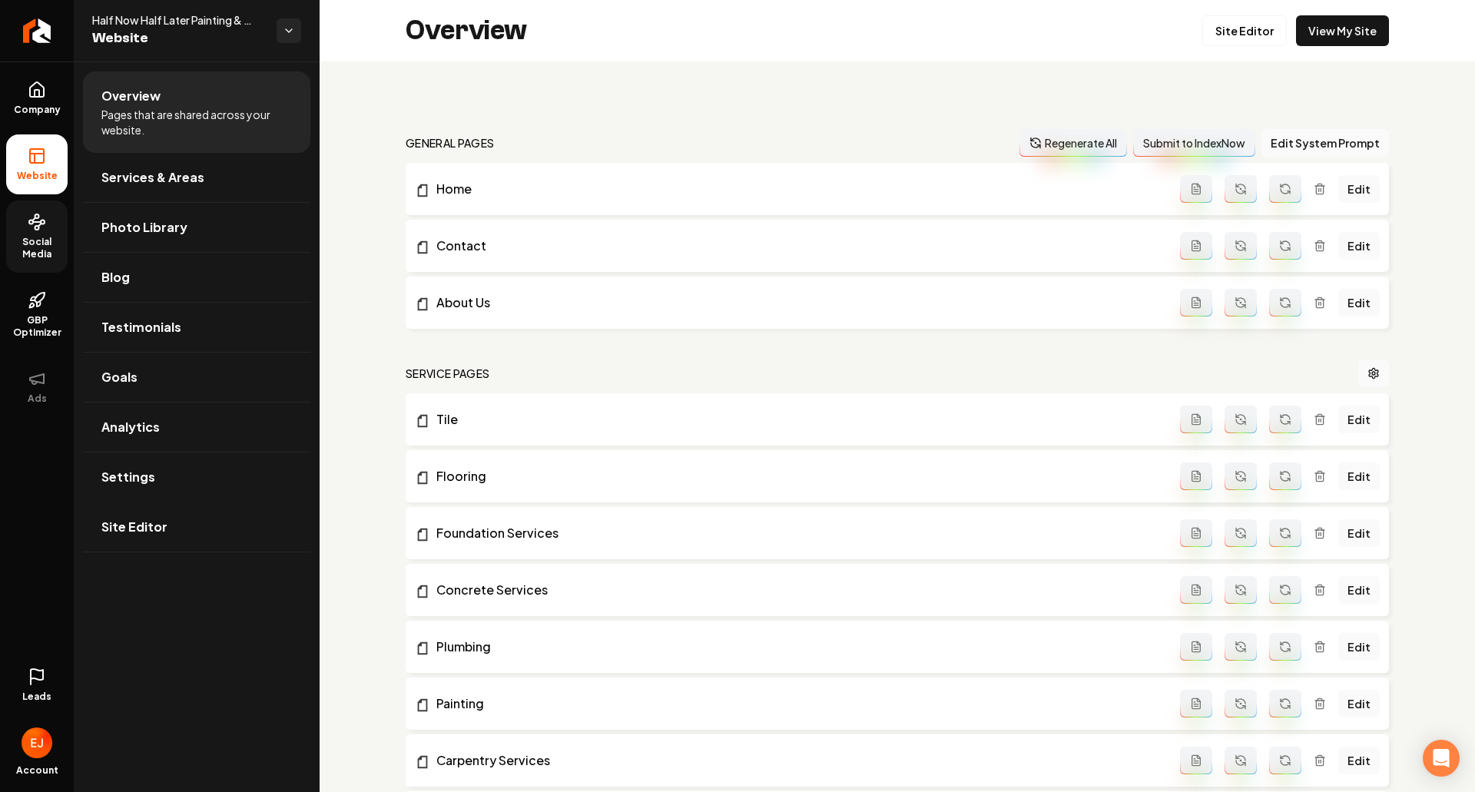
click at [53, 254] on span "Social Media" at bounding box center [36, 248] width 61 height 25
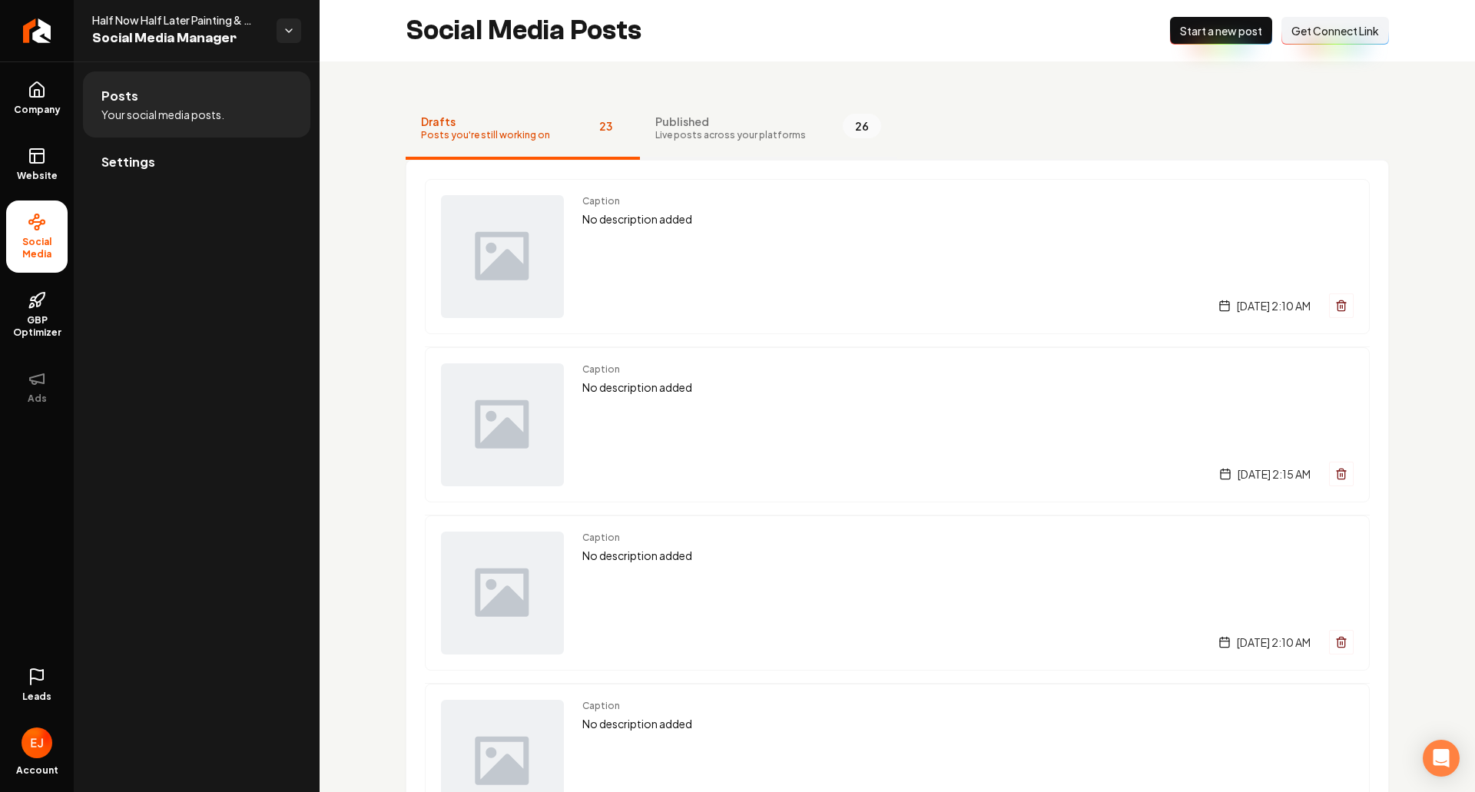
click at [697, 134] on span "Live posts across your platforms" at bounding box center [730, 135] width 151 height 12
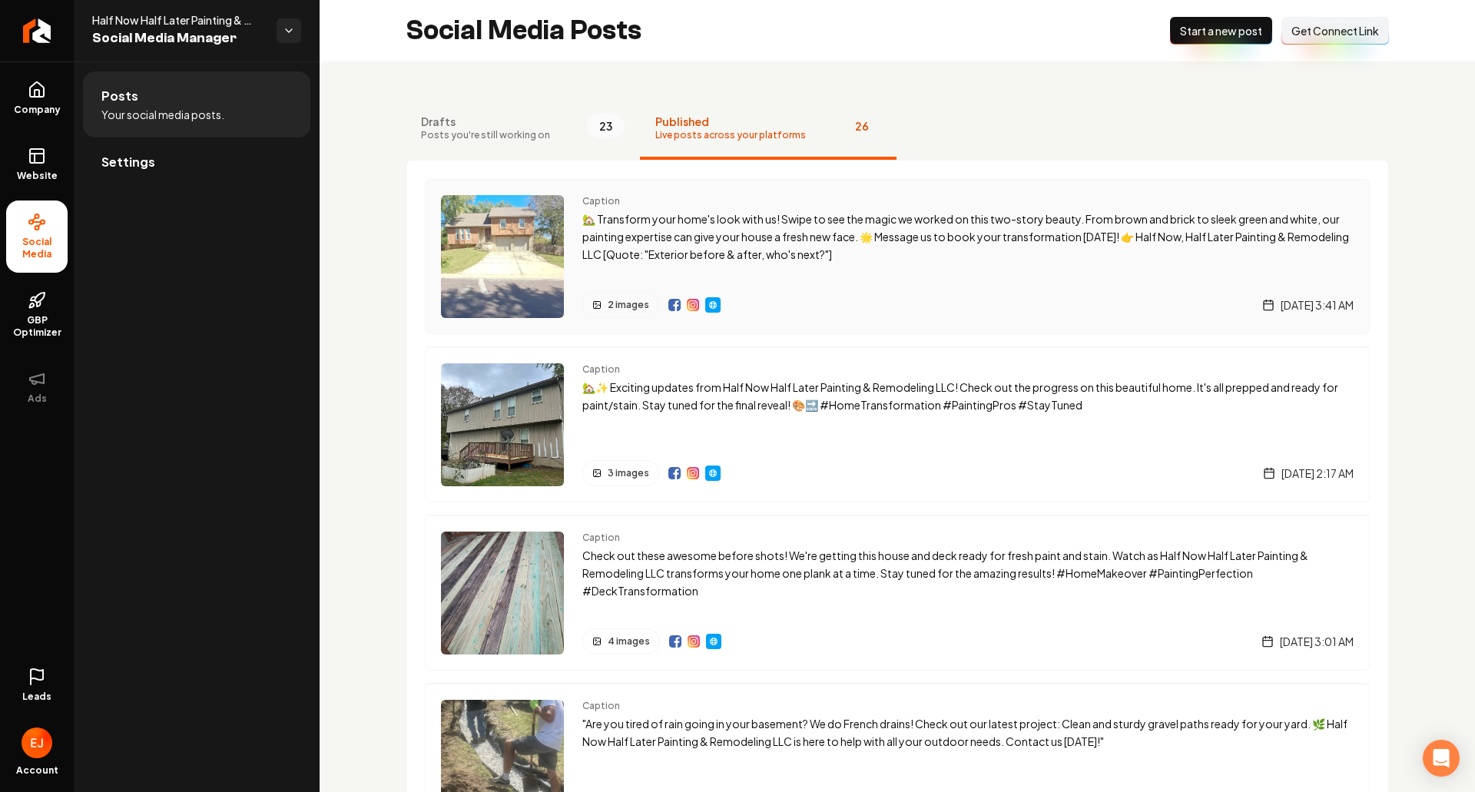
click at [692, 310] on img "Main content area" at bounding box center [693, 305] width 12 height 12
